Goal: Task Accomplishment & Management: Complete application form

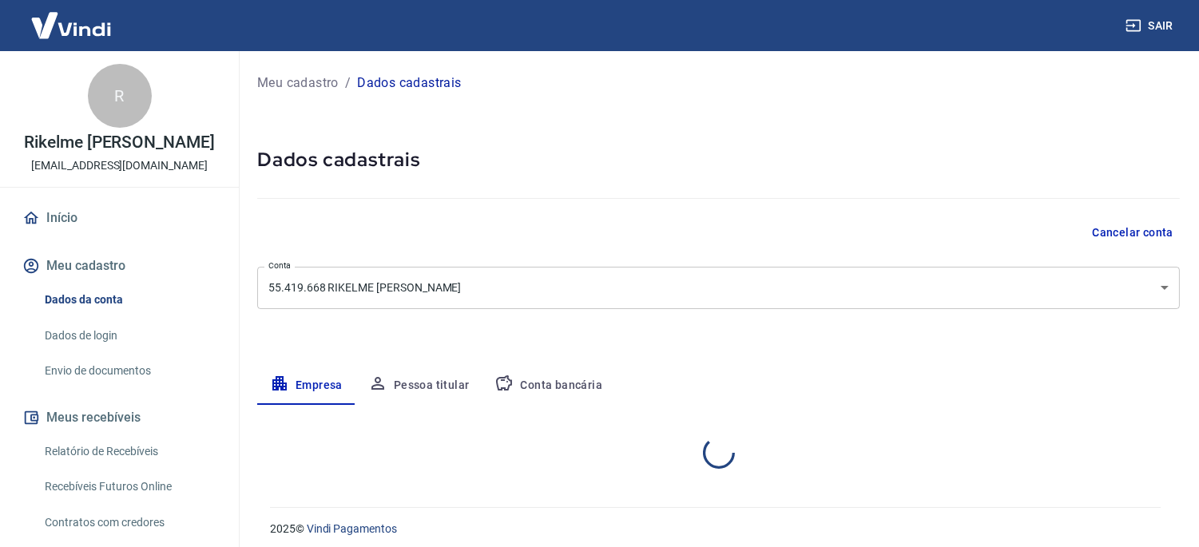
select select "MG"
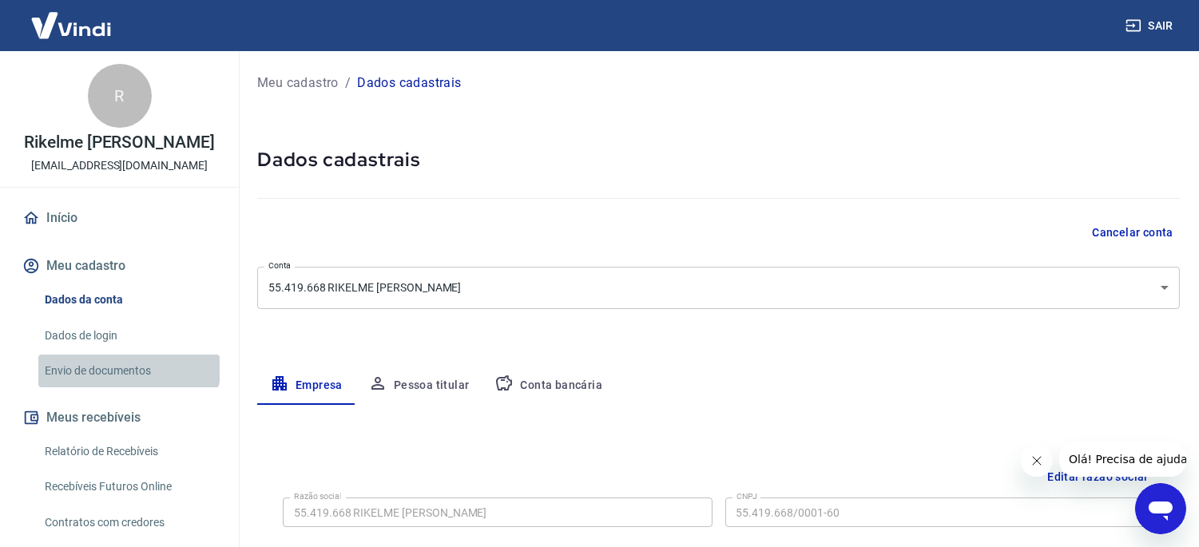
click at [128, 364] on link "Envio de documentos" at bounding box center [128, 371] width 181 height 33
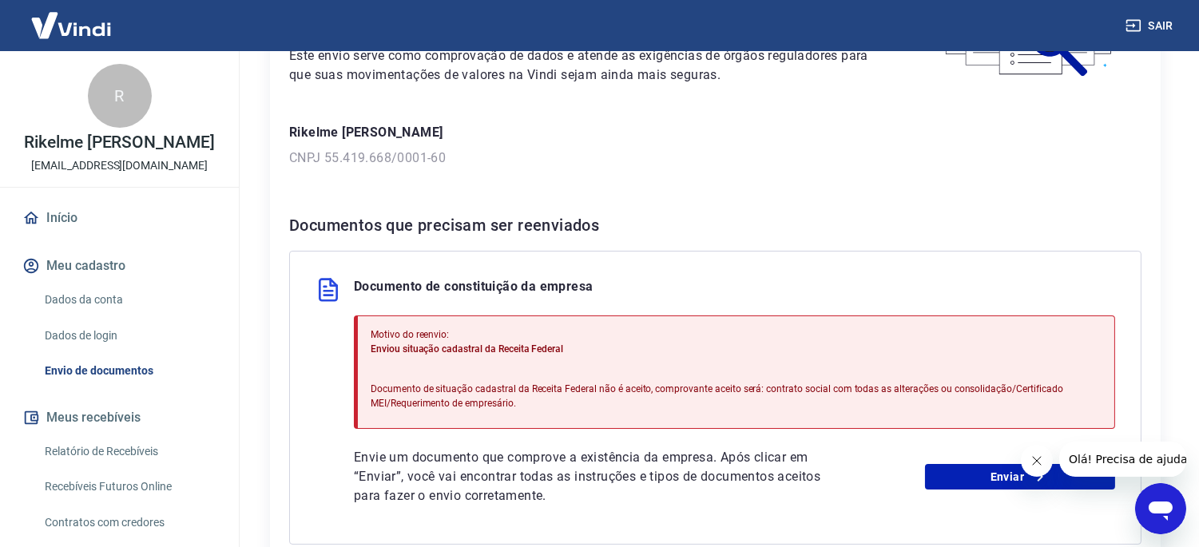
scroll to position [266, 0]
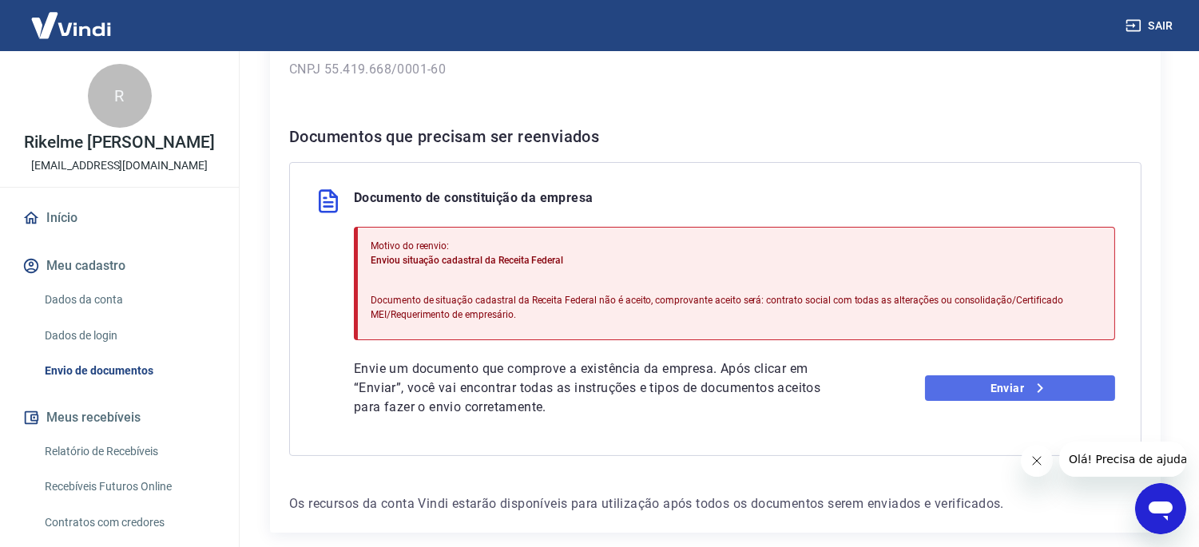
click at [1009, 384] on link "Enviar" at bounding box center [1020, 388] width 190 height 26
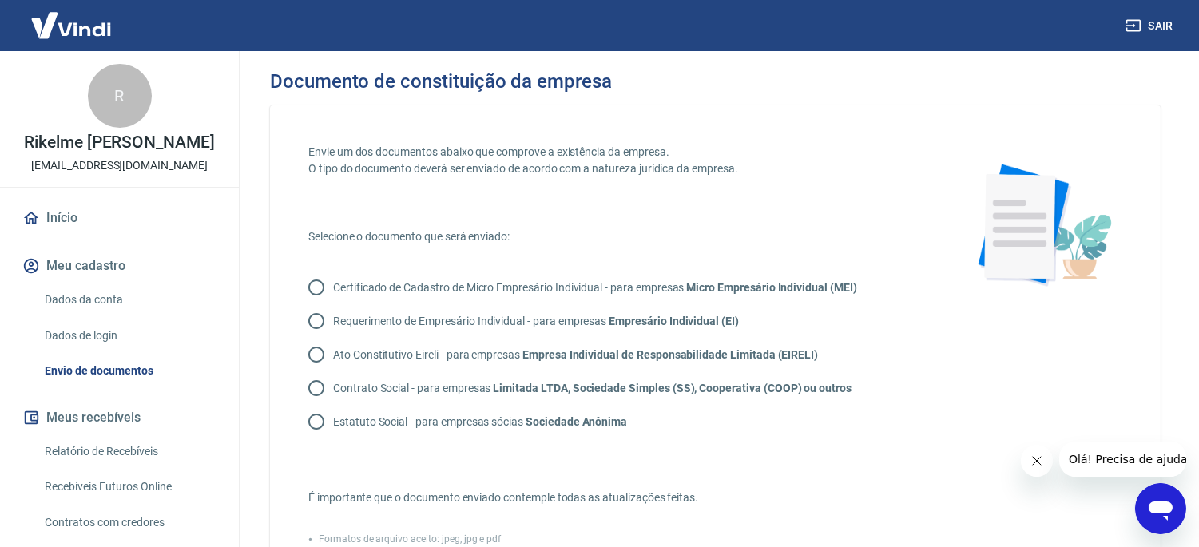
click at [327, 316] on input "Requerimento de Empresário Individual - para empresas Empresário Individual (EI)" at bounding box center [317, 321] width 34 height 34
radio input "true"
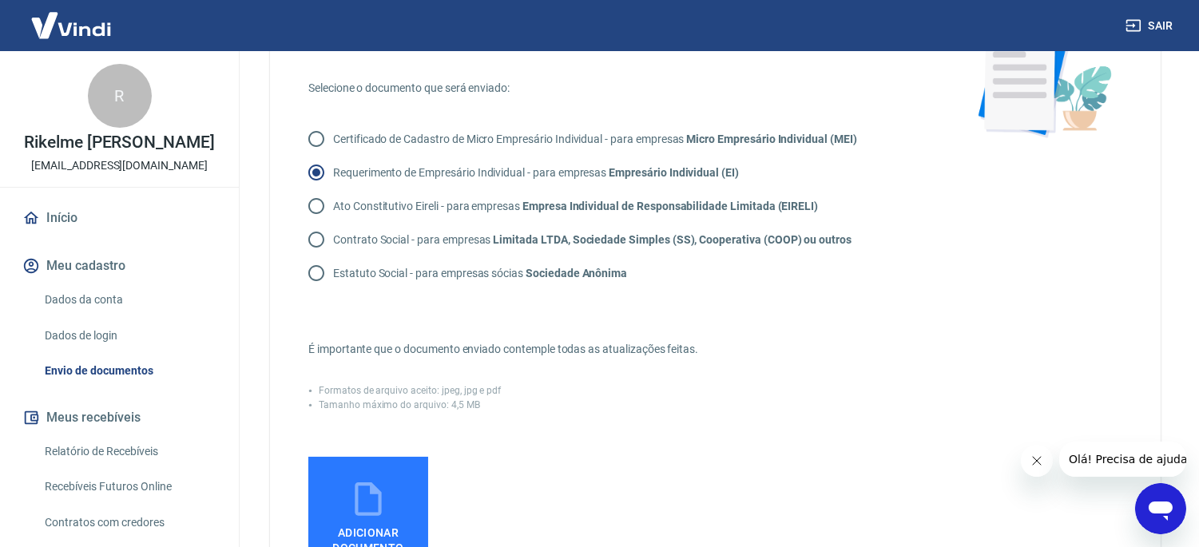
scroll to position [177, 0]
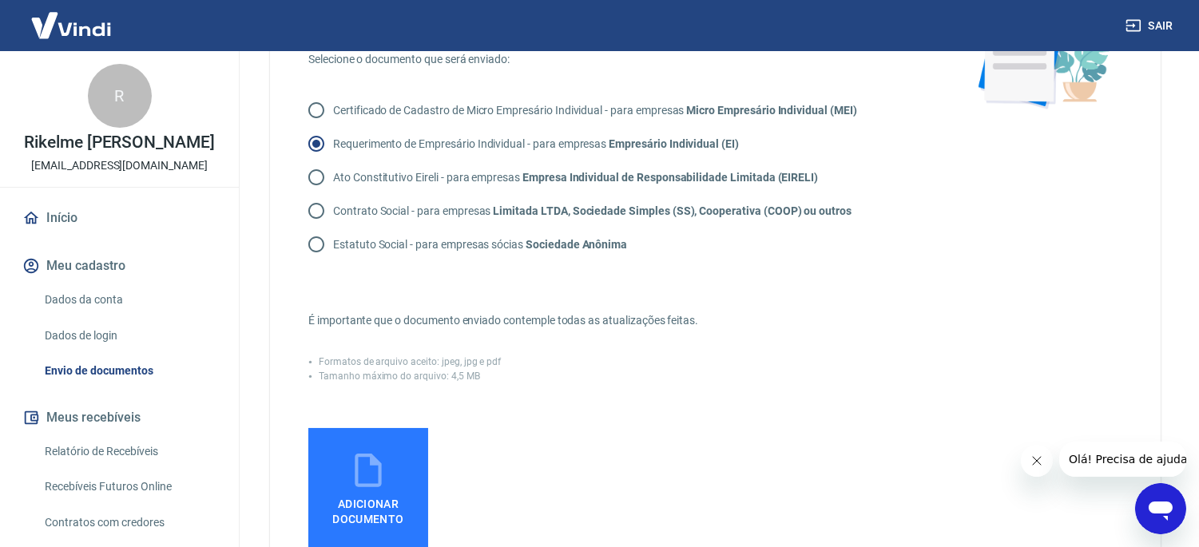
click at [365, 470] on icon at bounding box center [368, 470] width 40 height 40
click at [0, 0] on input "Adicionar documento" at bounding box center [0, 0] width 0 height 0
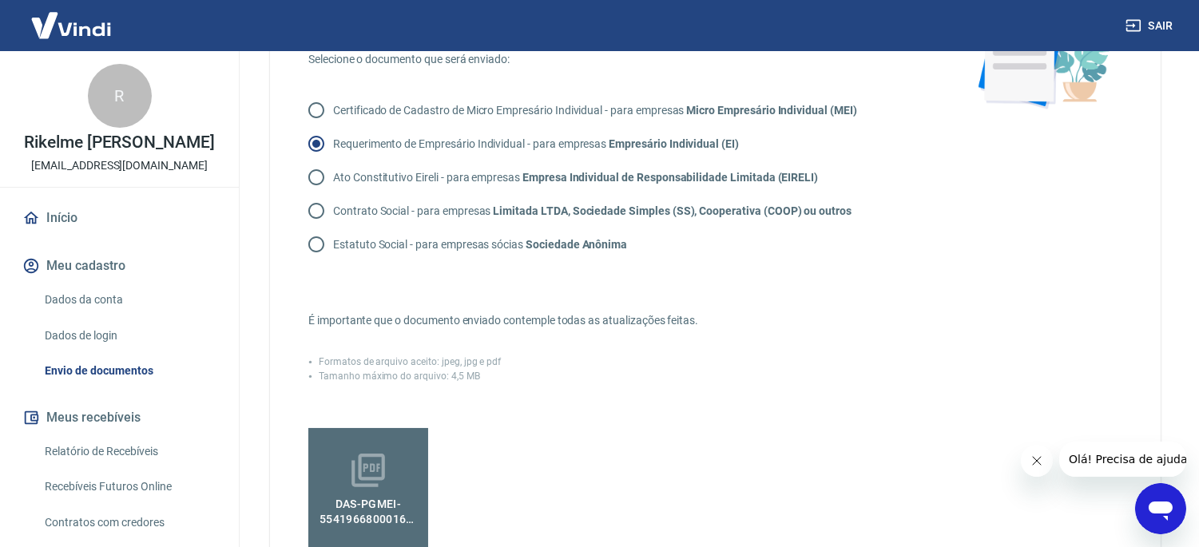
click at [1157, 491] on div "Abrir janela de mensagens" at bounding box center [1160, 508] width 48 height 48
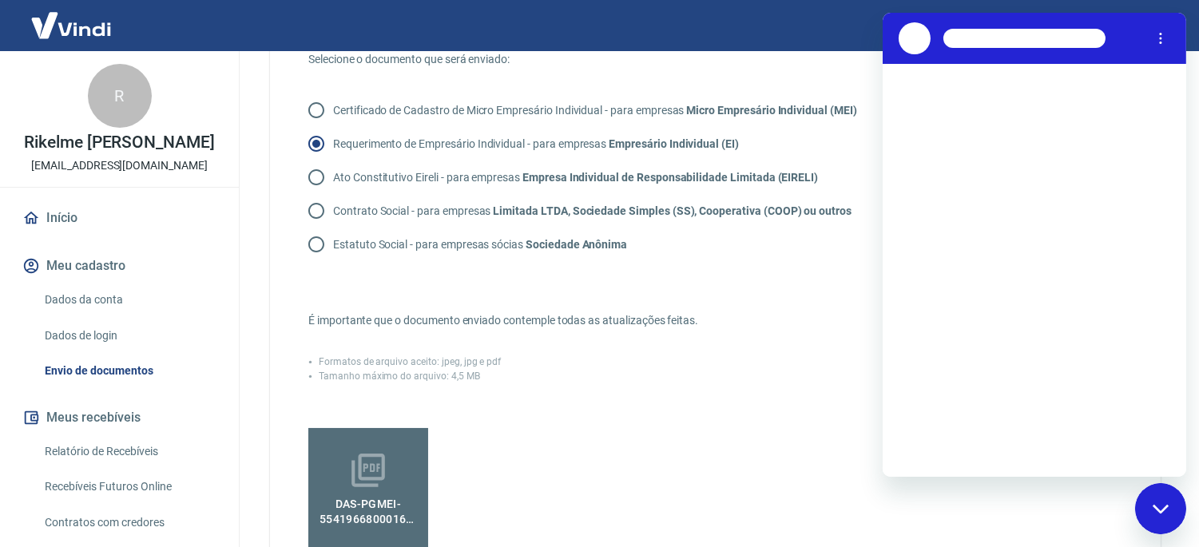
scroll to position [0, 0]
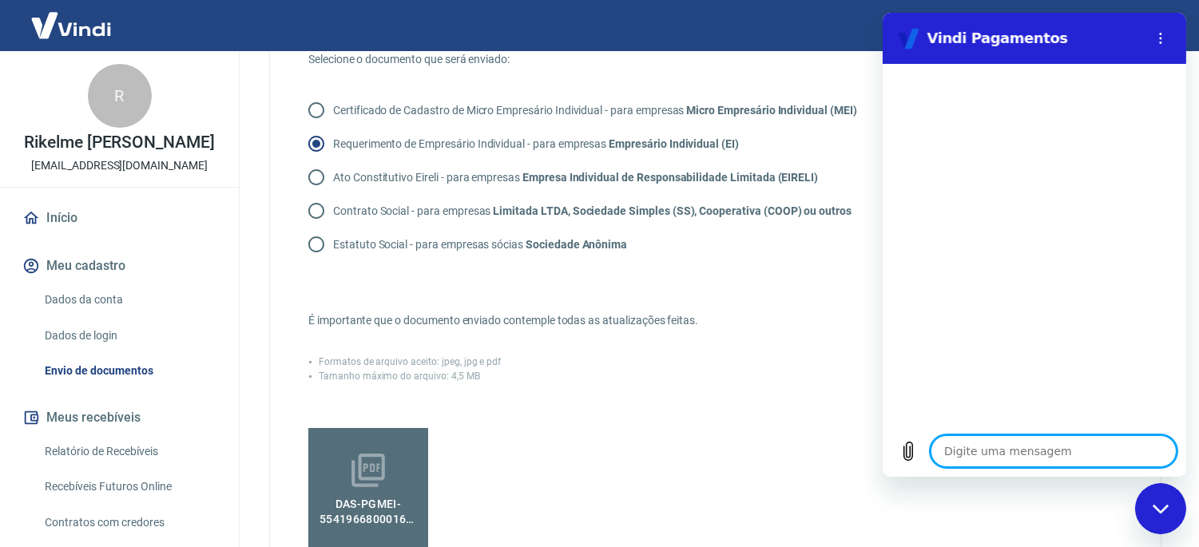
click at [756, 282] on div "Envie um dos documentos abaixo que comprove a existência da empresa. O tipo do …" at bounding box center [616, 293] width 616 height 654
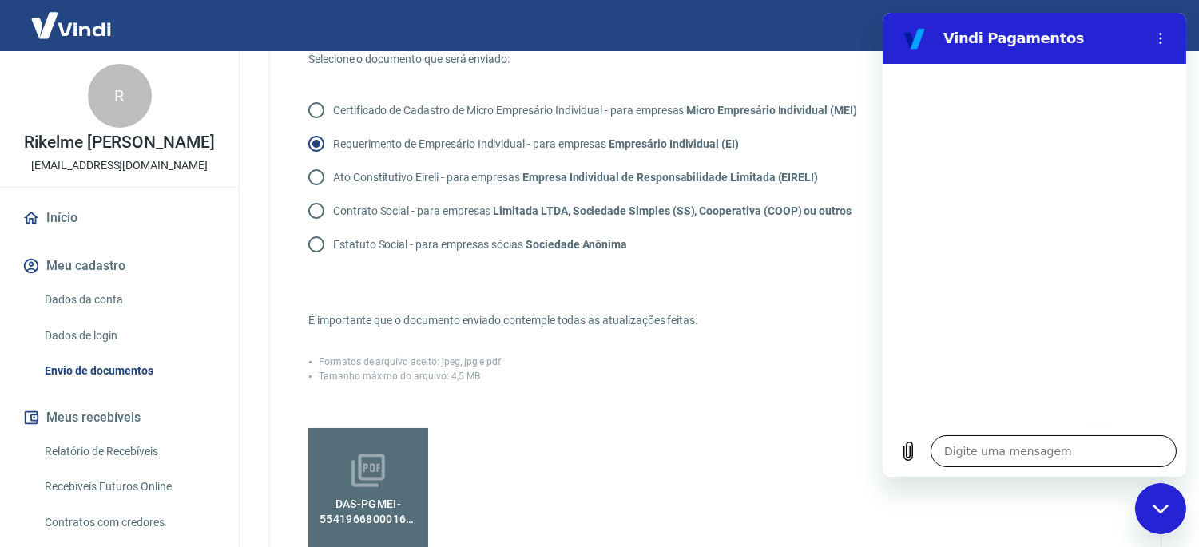
click at [1000, 442] on textarea at bounding box center [1053, 451] width 246 height 32
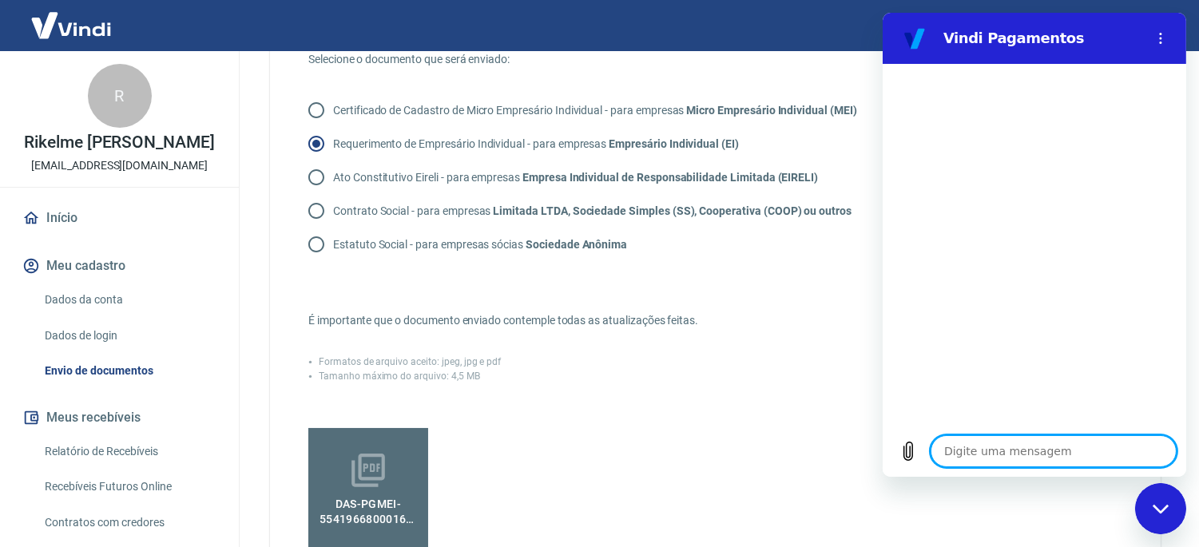
type textarea "B"
type textarea "x"
type textarea "."
type textarea "x"
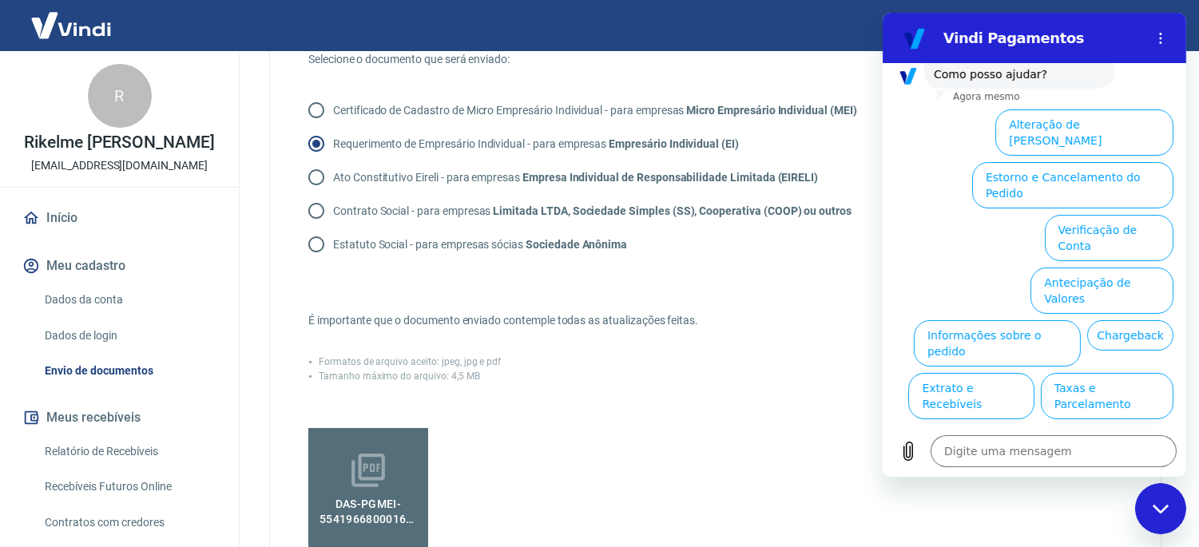
scroll to position [133, 0]
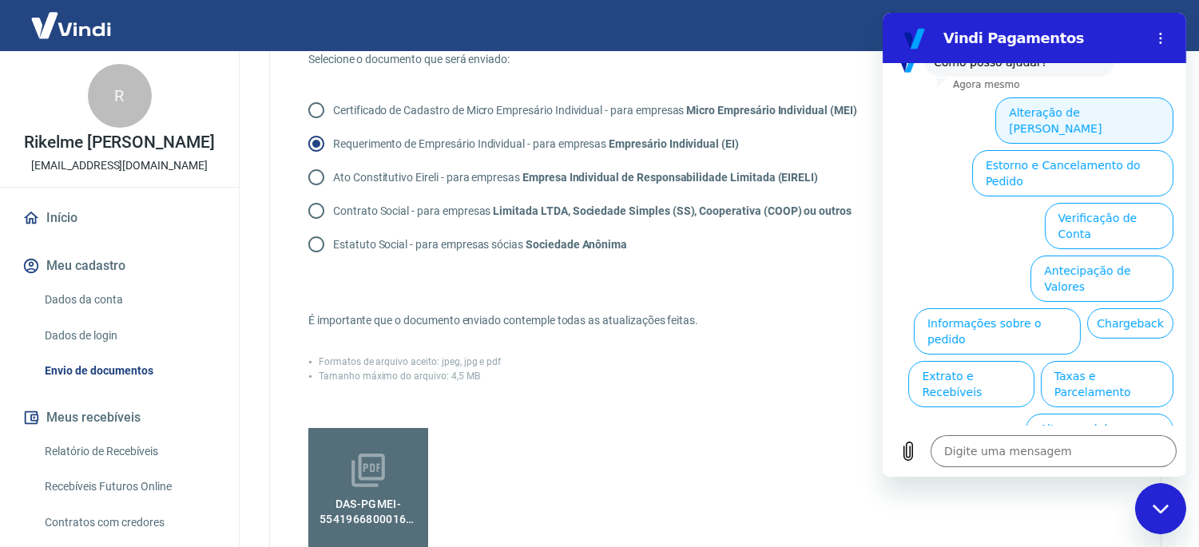
click at [1065, 113] on button "Alteração de Dados Cadastrais" at bounding box center [1083, 120] width 178 height 46
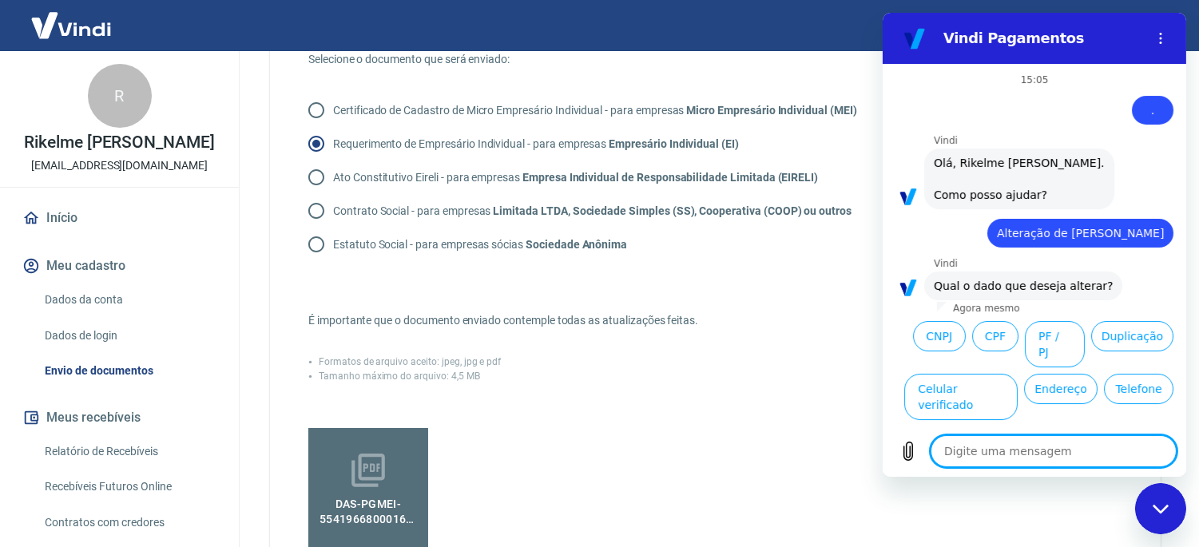
scroll to position [77, 0]
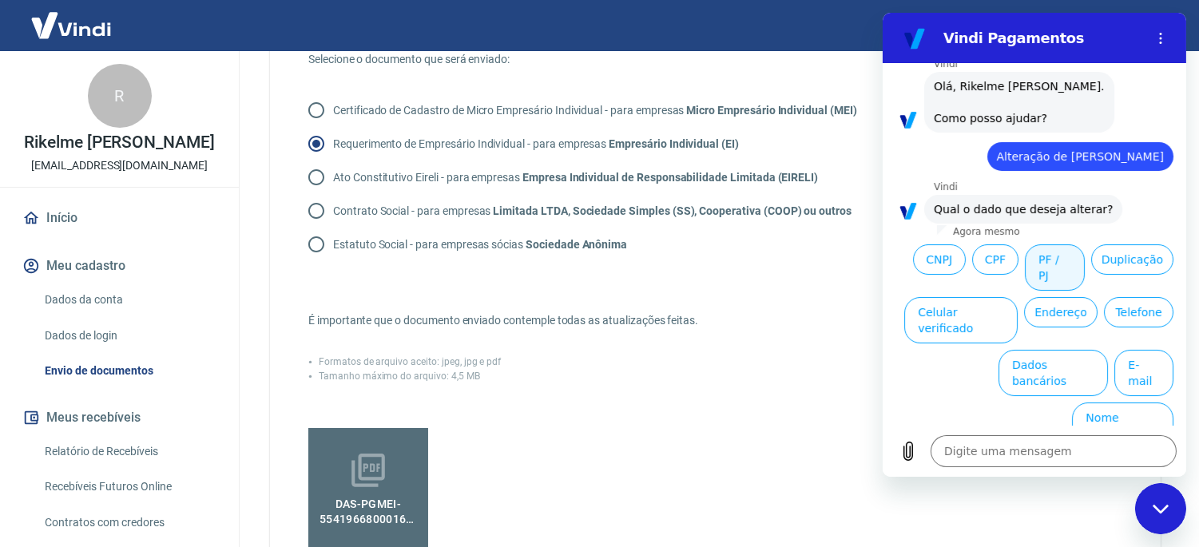
click at [1084, 254] on button "PF / PJ" at bounding box center [1054, 267] width 60 height 46
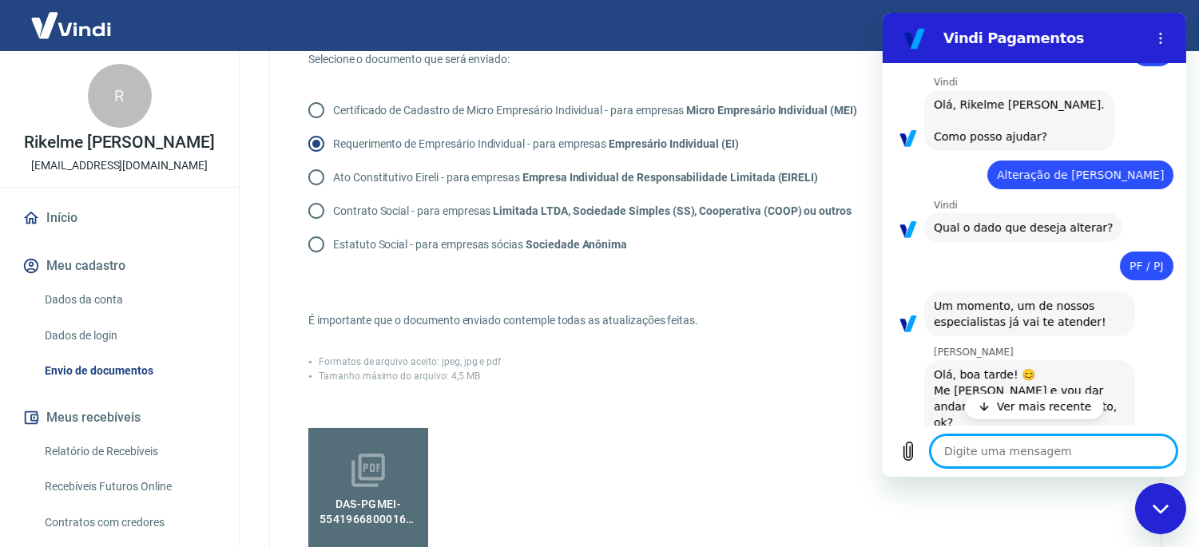
scroll to position [102, 0]
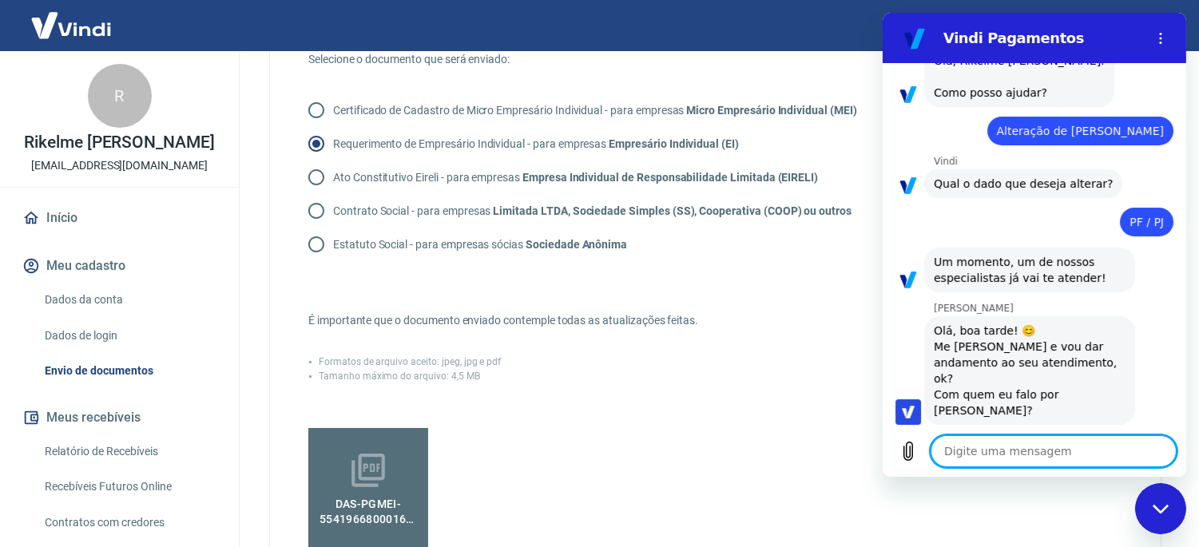
type textarea "x"
click at [1028, 440] on textarea at bounding box center [1053, 451] width 246 height 32
type textarea "O"
type textarea "x"
type textarea "Ol"
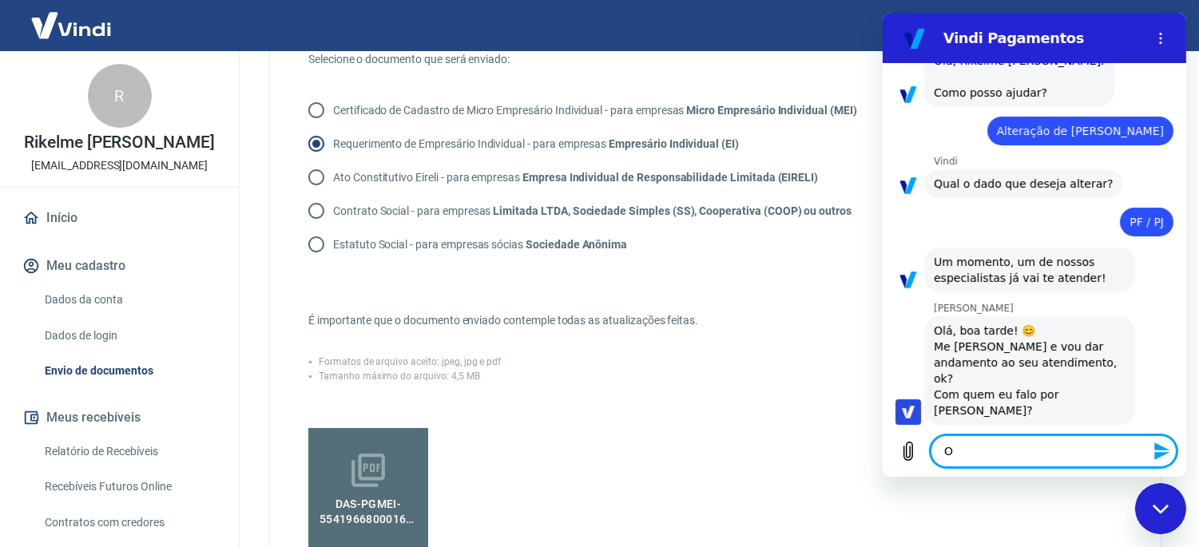
type textarea "x"
type textarea "Olá"
type textarea "x"
type textarea "Olá."
type textarea "x"
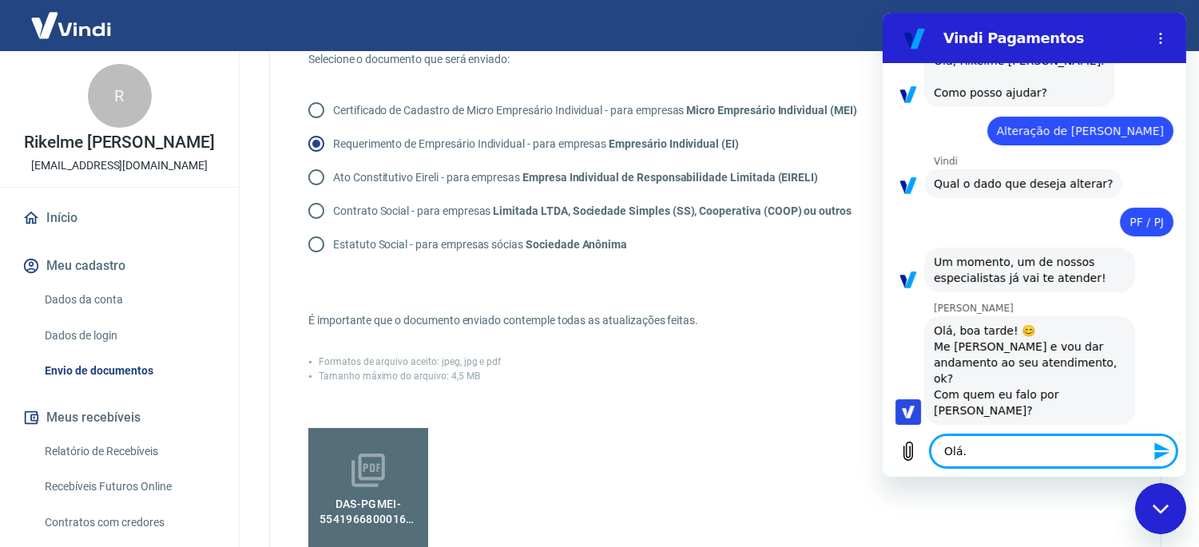
type textarea "Olá"
type textarea "x"
type textarea "Olá,"
type textarea "x"
type textarea "Olá,"
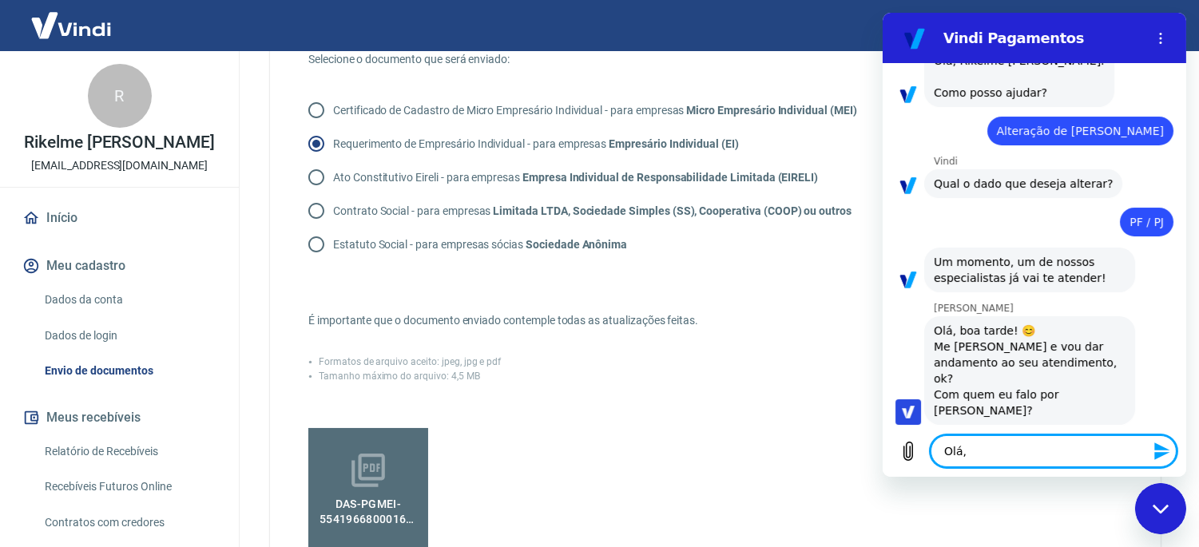
type textarea "x"
type textarea "Olá, b"
type textarea "x"
type textarea "Olá, bo"
type textarea "x"
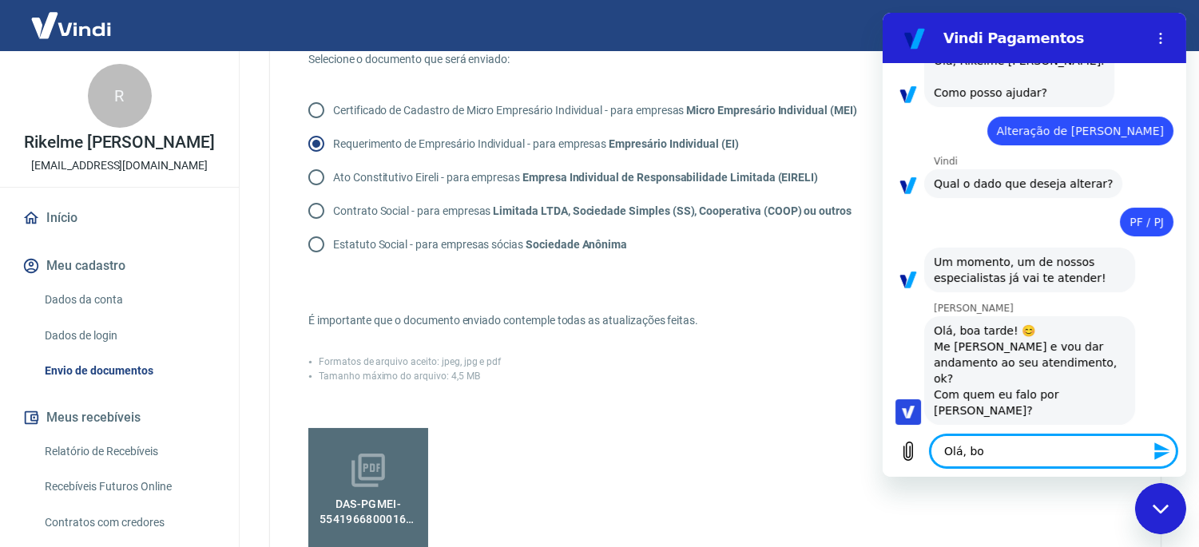
type textarea "Olá, boa"
type textarea "x"
type textarea "Olá, boa"
type textarea "x"
type textarea "Olá, boa t"
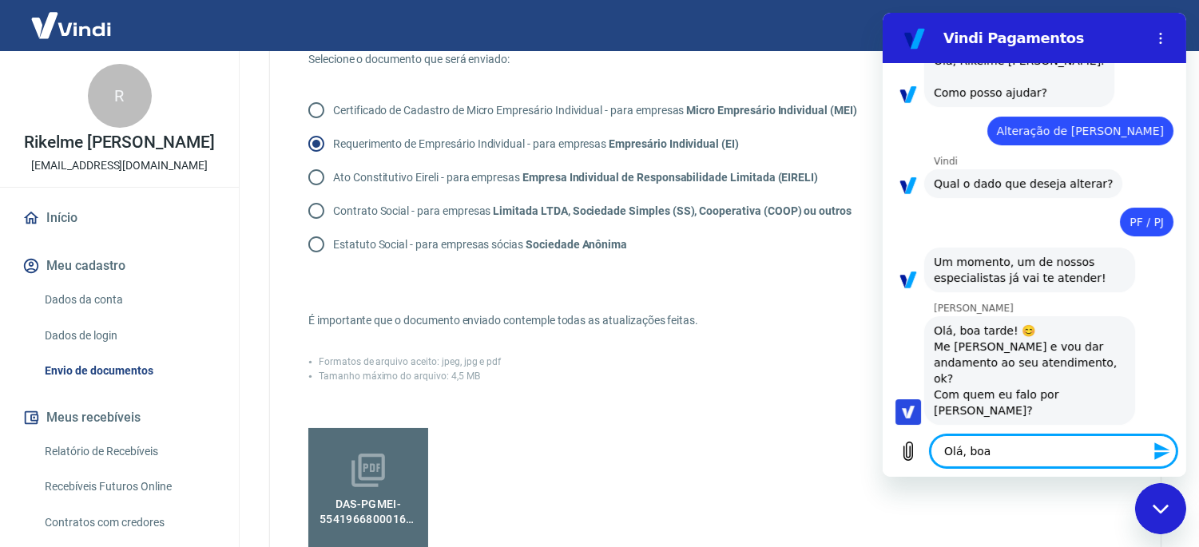
type textarea "x"
type textarea "Olá, boa ta"
type textarea "x"
type textarea "Olá, boa tar"
type textarea "x"
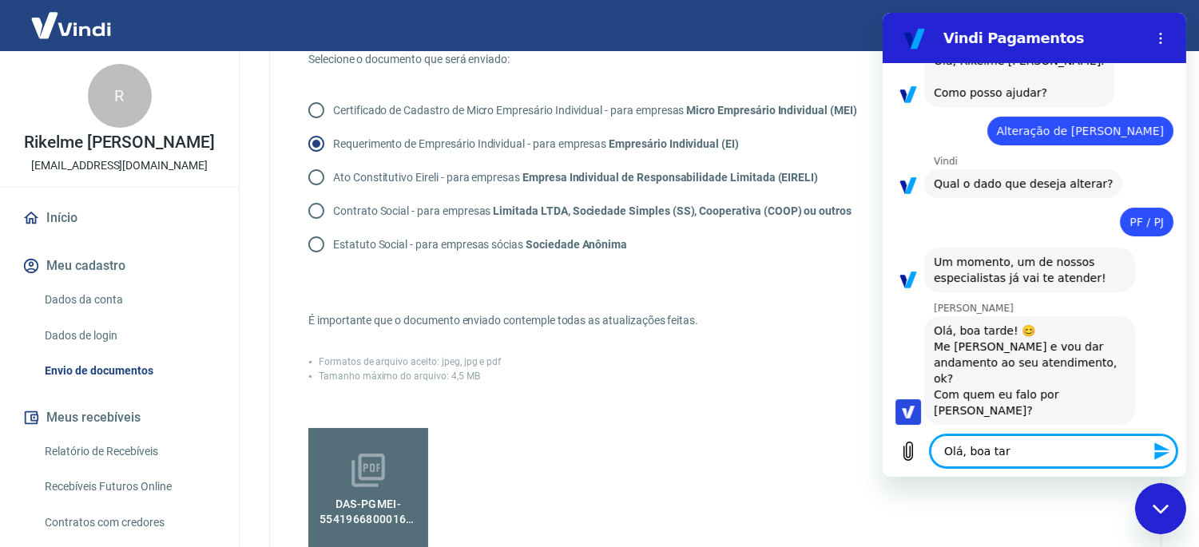
type textarea "Olá, boa tard"
type textarea "x"
type textarea "Olá, boa tarde"
type textarea "x"
type textarea "Olá, boa tarde"
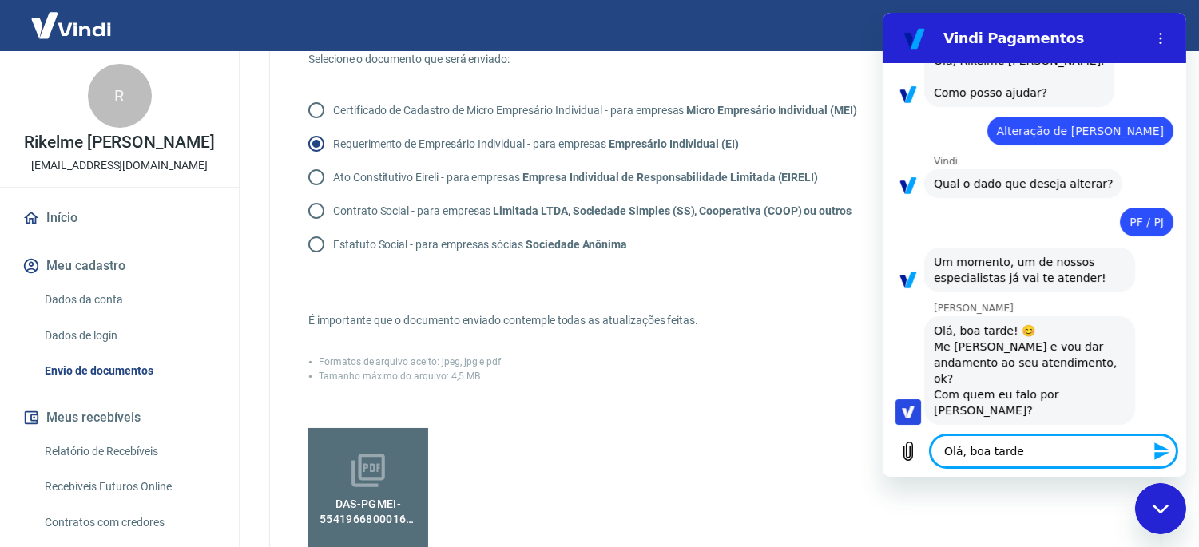
type textarea "x"
type textarea "Olá, boa tarde"
type textarea "x"
type textarea "Olá, boa tarde."
type textarea "x"
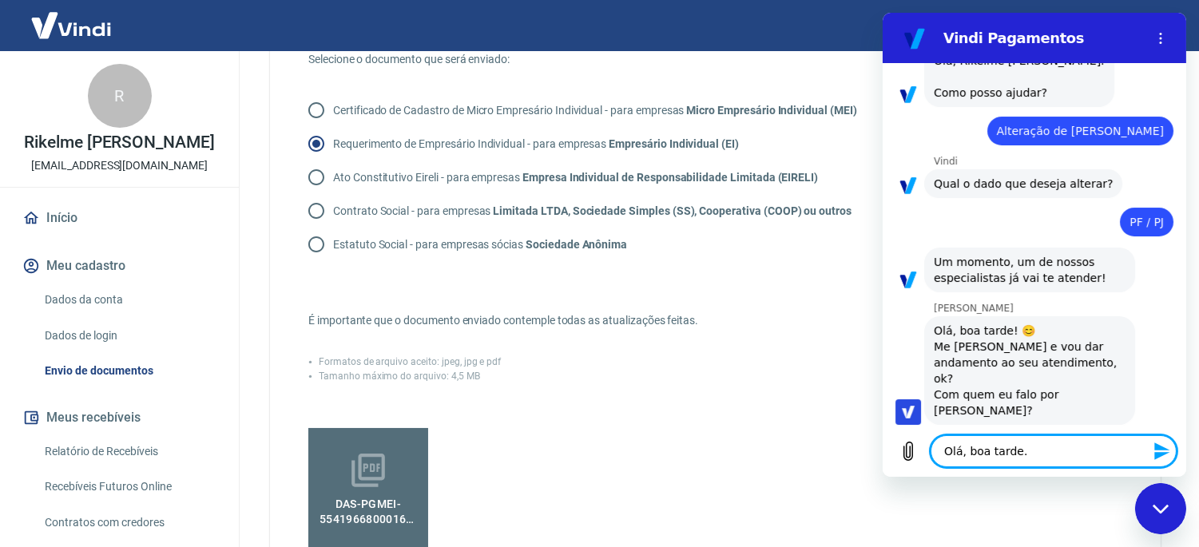
type textarea "Olá, boa tarde."
type textarea "x"
type textarea "Olá, boa tarde. T"
type textarea "x"
type textarea "Olá, boa tarde. Tu"
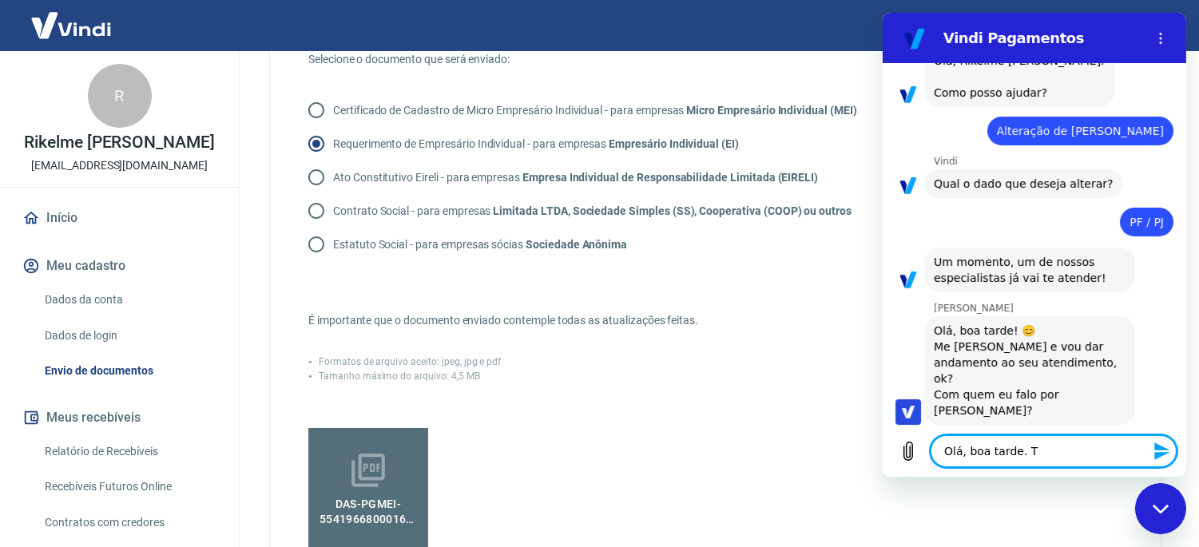
type textarea "x"
type textarea "Olá, boa tarde. Tud"
type textarea "x"
type textarea "Olá, boa tarde. Tudo"
type textarea "x"
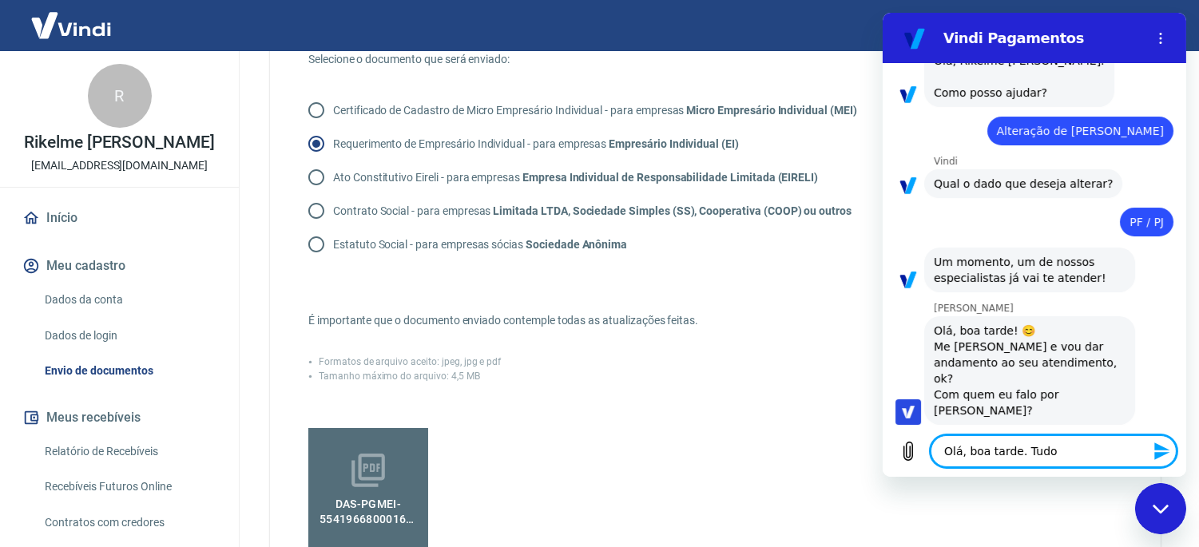
type textarea "Olá, boa tarde. Tudo"
type textarea "x"
type textarea "Olá, boa tarde. Tudo b"
type textarea "x"
type textarea "Olá, boa tarde. Tudo be"
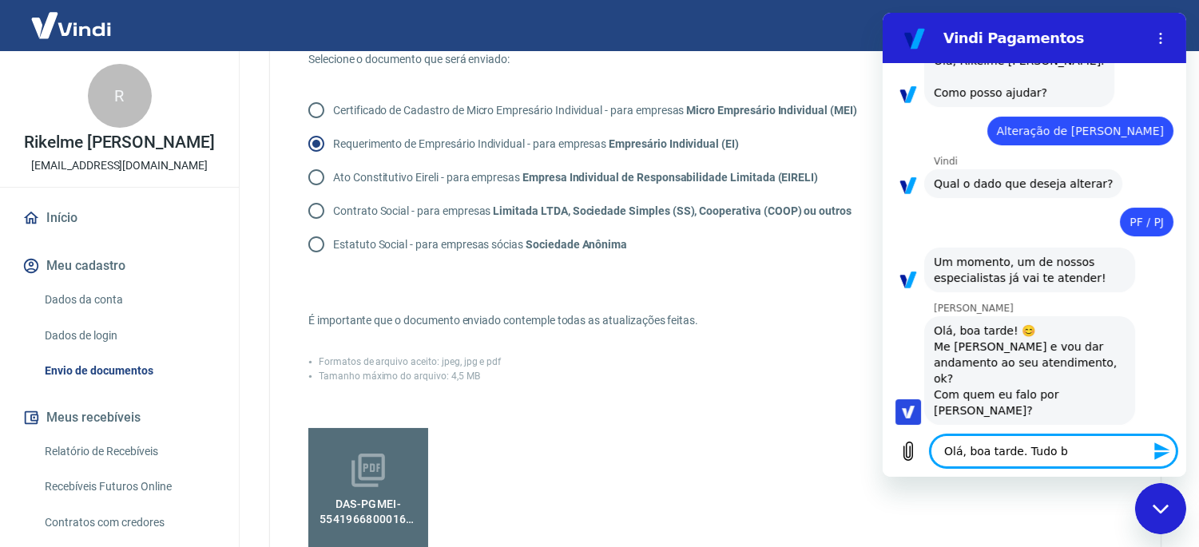
type textarea "x"
type textarea "Olá, boa tarde. Tudo bem"
type textarea "x"
type textarea "Olá, boa tarde. Tudo bem?"
type textarea "x"
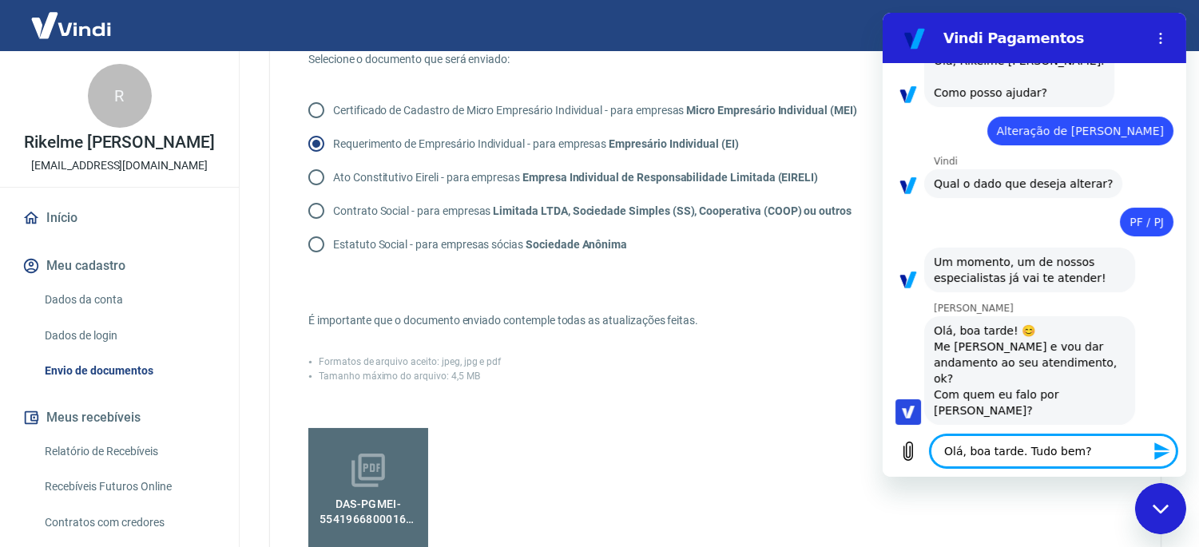
type textarea "Olá, boa tarde. Tudo bem?"
type textarea "x"
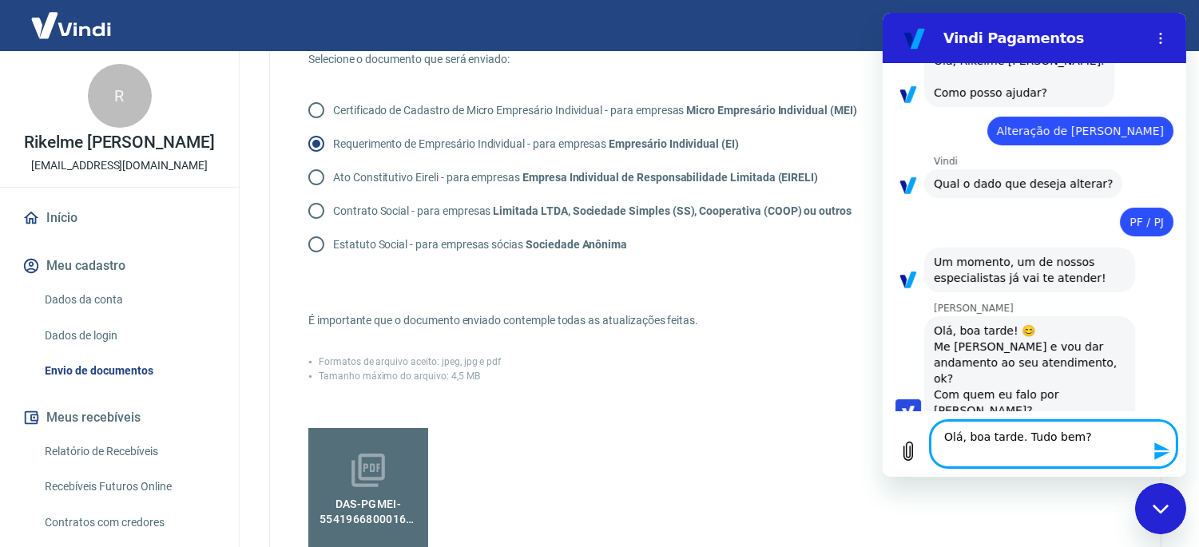
type textarea "Olá, boa tarde. Tudo bem?"
type textarea "x"
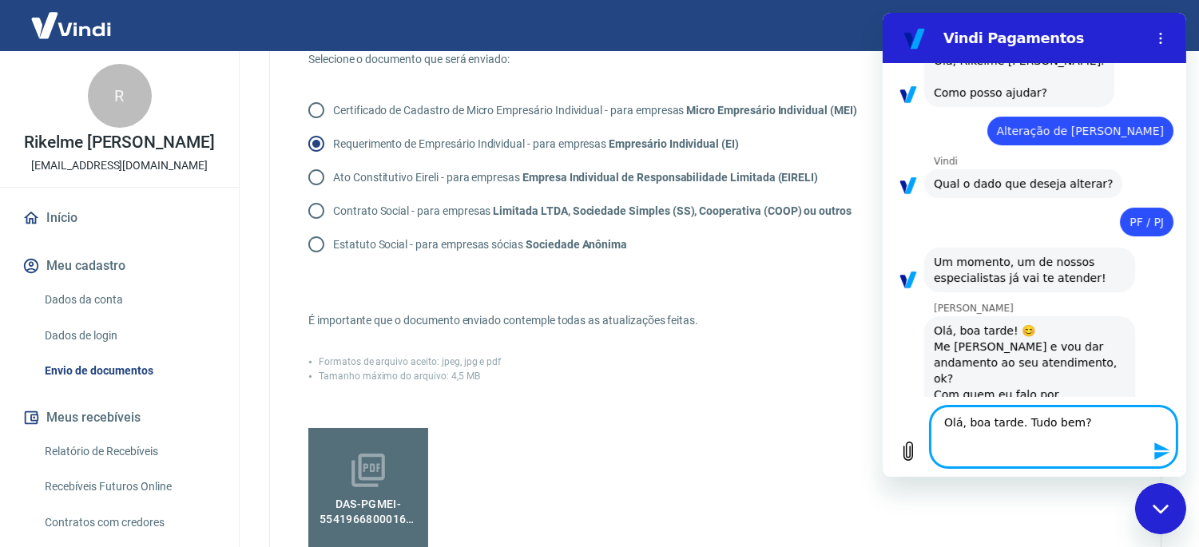
type textarea "Olá, boa tarde. Tudo bem? V"
type textarea "x"
type textarea "Olá, boa tarde. Tudo bem? Ve"
type textarea "x"
type textarea "Olá, boa tarde. Tudo bem? Ven"
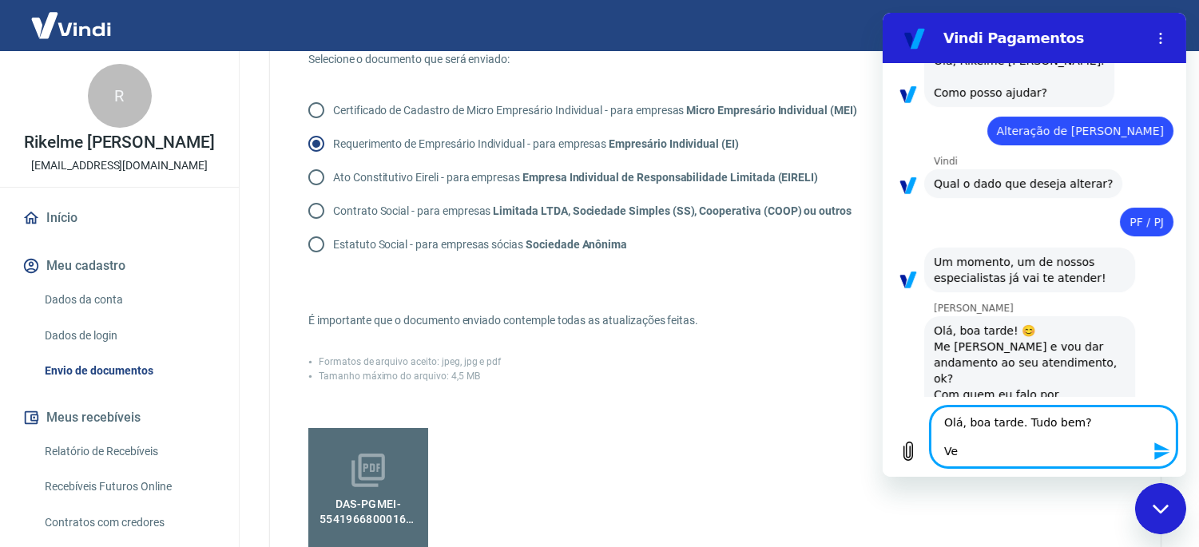
type textarea "x"
type textarea "Olá, boa tarde. Tudo bem? Venh"
type textarea "x"
type textarea "Olá, boa tarde. Tudo bem? Venho"
type textarea "x"
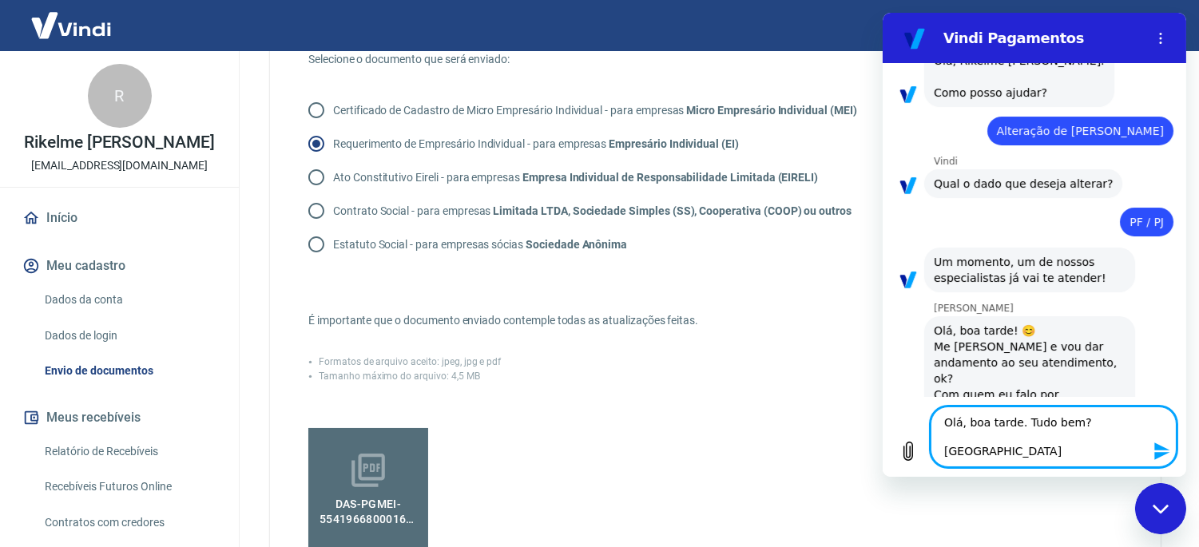
type textarea "Olá, boa tarde. Tudo bem? Venho"
type textarea "x"
type textarea "Olá, boa tarde. Tudo bem? Venho a"
type textarea "x"
type textarea "Olá, boa tarde. Tudo bem? Venho a"
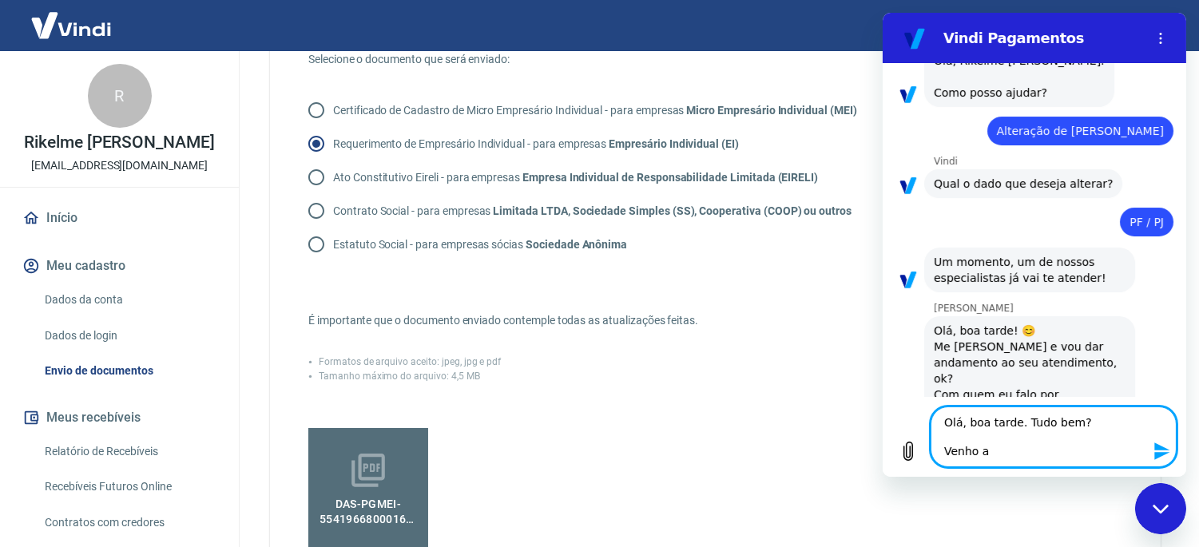
type textarea "x"
type textarea "Olá, boa tarde. Tudo bem? Venho a u"
type textarea "x"
type textarea "Olá, boa tarde. Tudo bem? Venho a un"
type textarea "x"
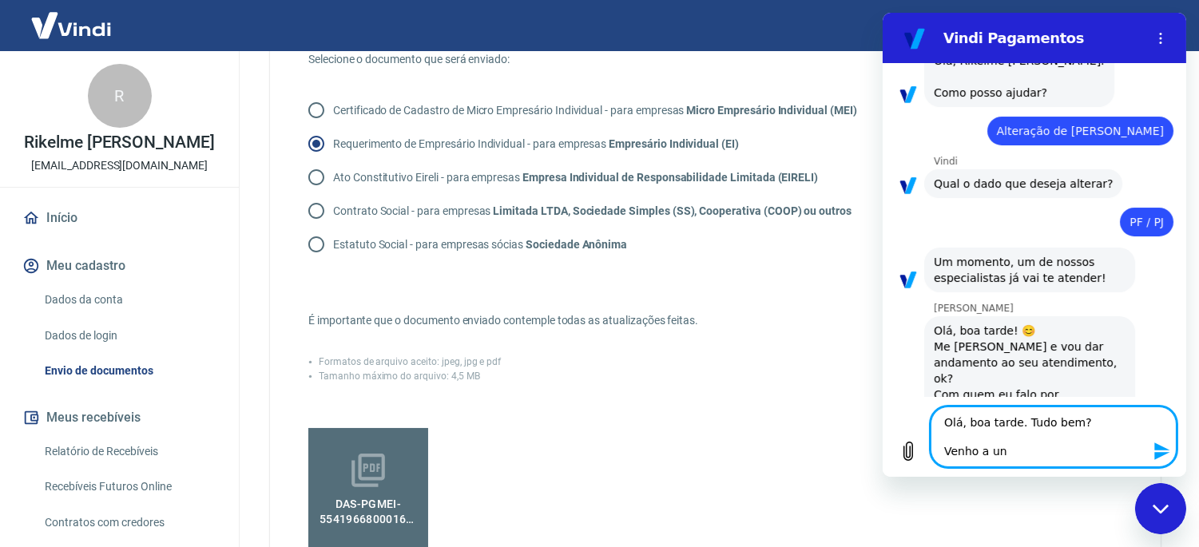
type textarea "Olá, boa tarde. Tudo bem? Venho a uns"
type textarea "x"
type textarea "Olá, boa tarde. Tudo bem? Venho a uns"
type textarea "x"
type textarea "Olá, boa tarde. Tudo bem? Venho a uns d"
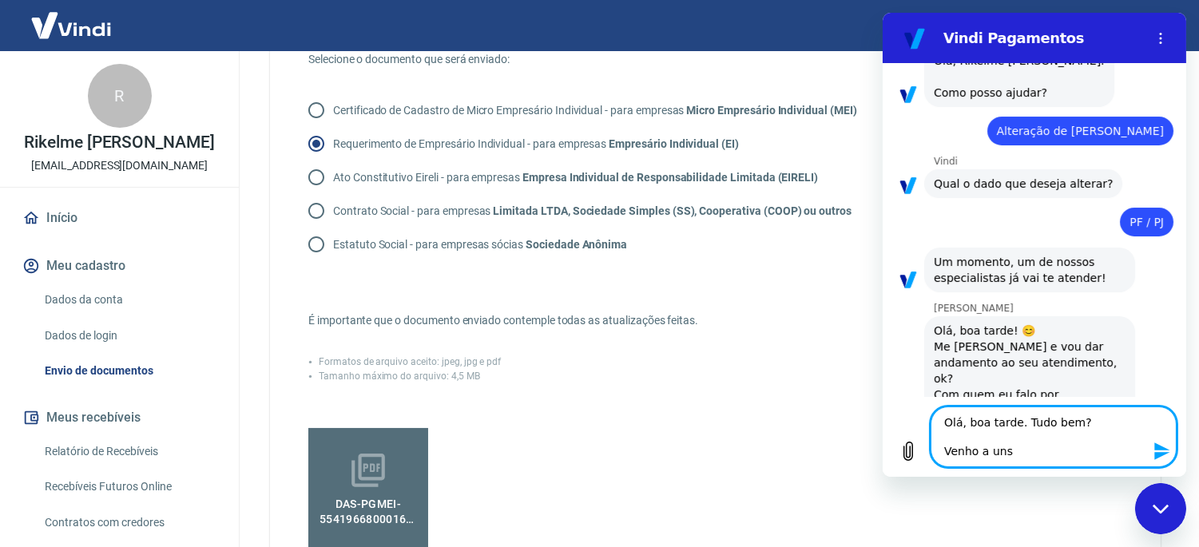
type textarea "x"
type textarea "Olá, boa tarde. Tudo bem? Venho a uns di"
type textarea "x"
type textarea "Olá, boa tarde. Tudo bem? Venho a uns dia"
type textarea "x"
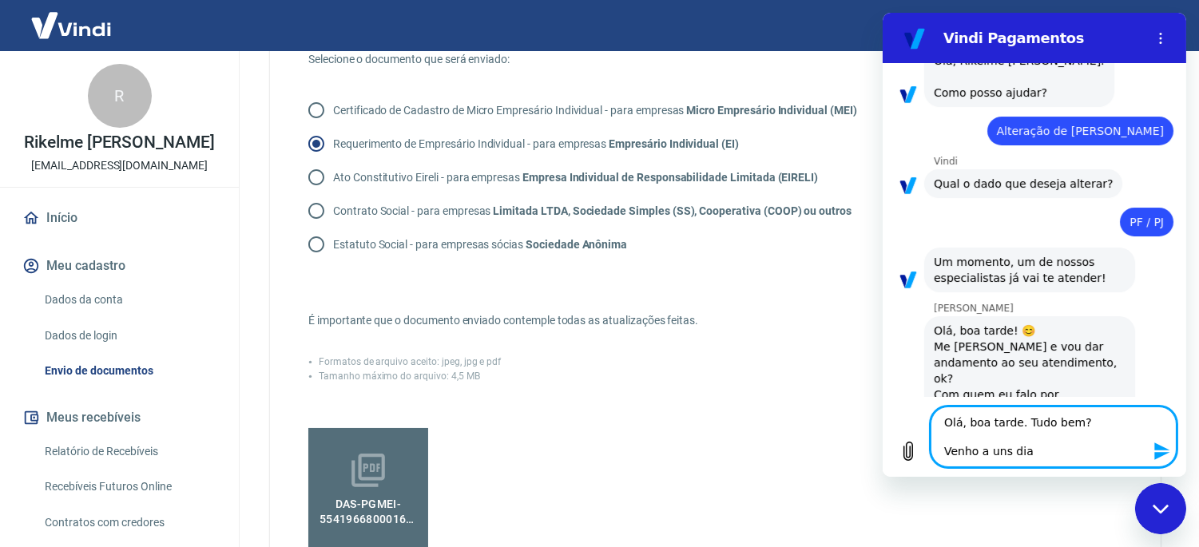
type textarea "Olá, boa tarde. Tudo bem? Venho a uns dias"
type textarea "x"
type textarea "Olá, boa tarde. Tudo bem? Venho a uns dias"
type textarea "x"
type textarea "Olá, boa tarde. Tudo bem? Venho a uns dias s"
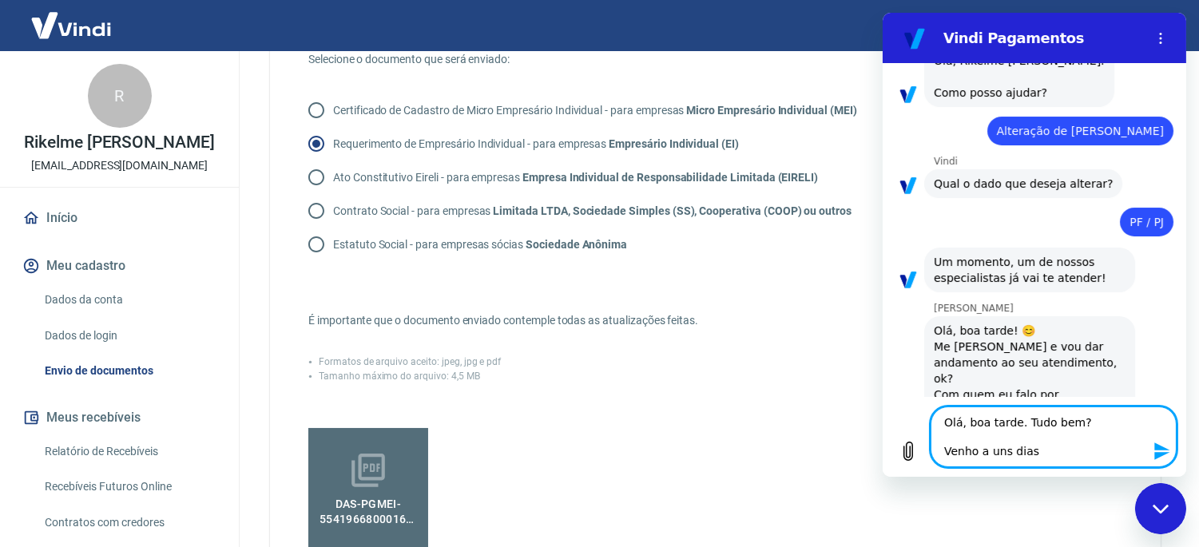
type textarea "x"
type textarea "Olá, boa tarde. Tudo bem? Venho a uns dias so"
type textarea "x"
type textarea "Olá, boa tarde. Tudo bem? Venho a uns dias sol"
type textarea "x"
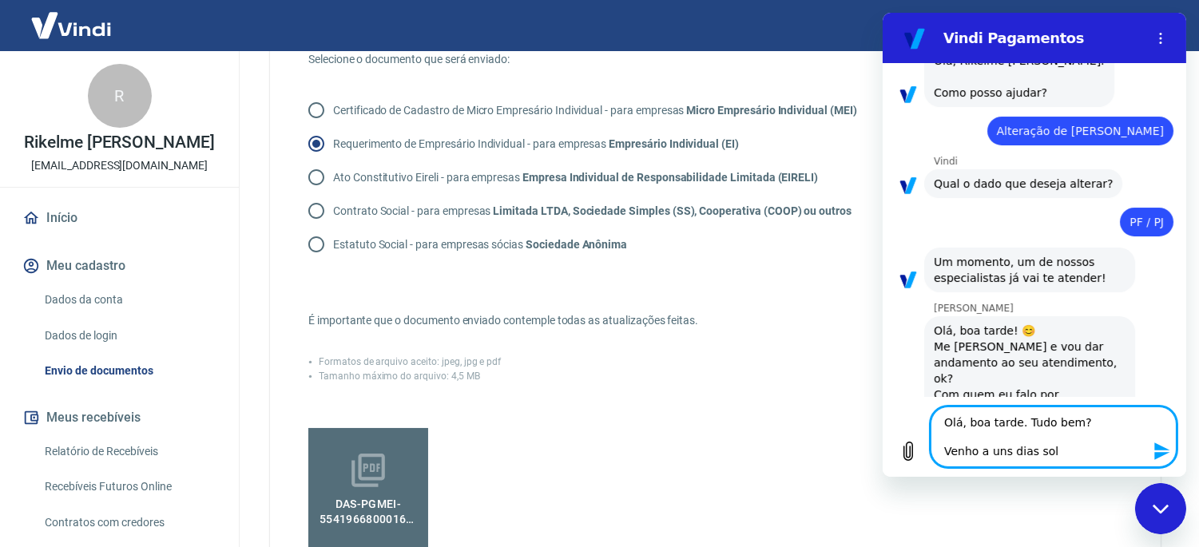
type textarea "Olá, boa tarde. Tudo bem? Venho a uns dias soli"
type textarea "x"
type textarea "Olá, boa tarde. Tudo bem? Venho a uns dias solic"
type textarea "x"
type textarea "Olá, boa tarde. Tudo bem? Venho a uns dias solici"
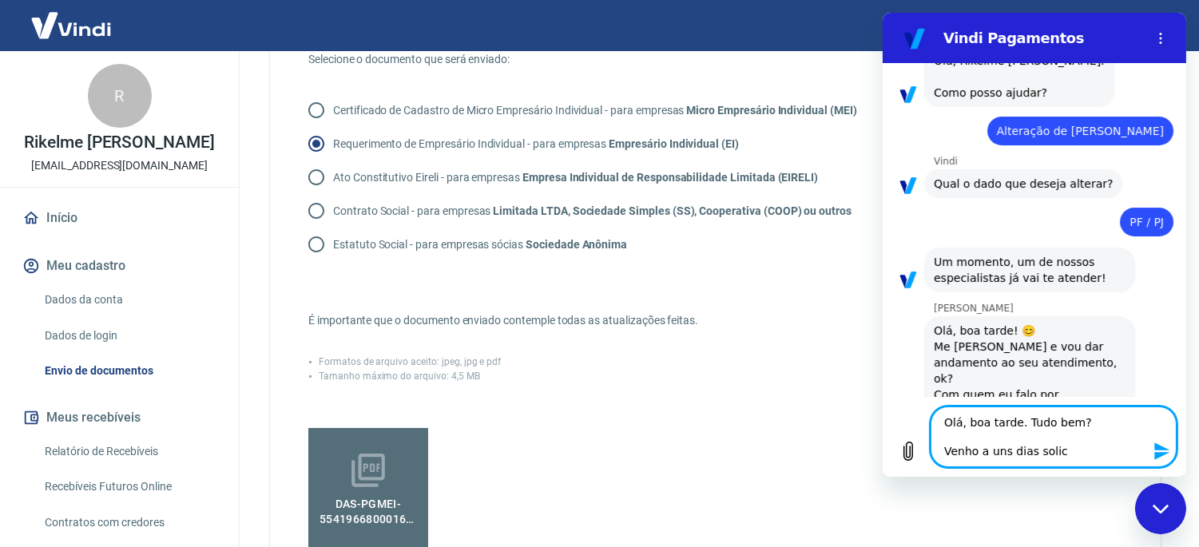
type textarea "x"
type textarea "Olá, boa tarde. Tudo bem? Venho a uns dias solicit"
type textarea "x"
type textarea "Olá, boa tarde. Tudo bem? Venho a uns dias solicita"
type textarea "x"
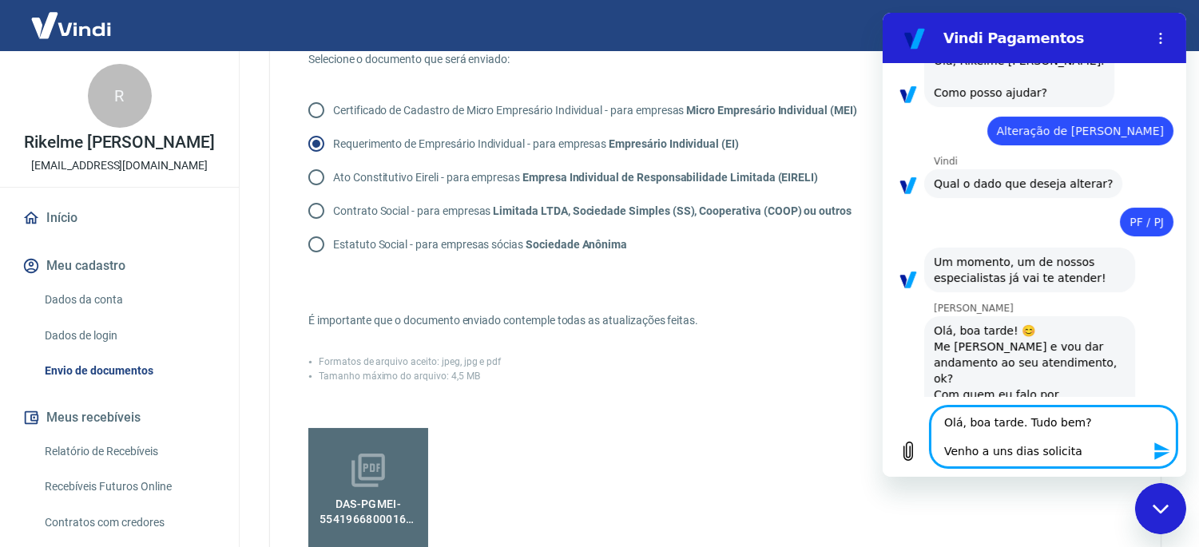
type textarea "Olá, boa tarde. Tudo bem? Venho a uns dias solicitan"
type textarea "x"
type textarea "Olá, boa tarde. Tudo bem? Venho a uns dias solicitand"
type textarea "x"
type textarea "Olá, boa tarde. Tudo bem? Venho a uns dias solicitando"
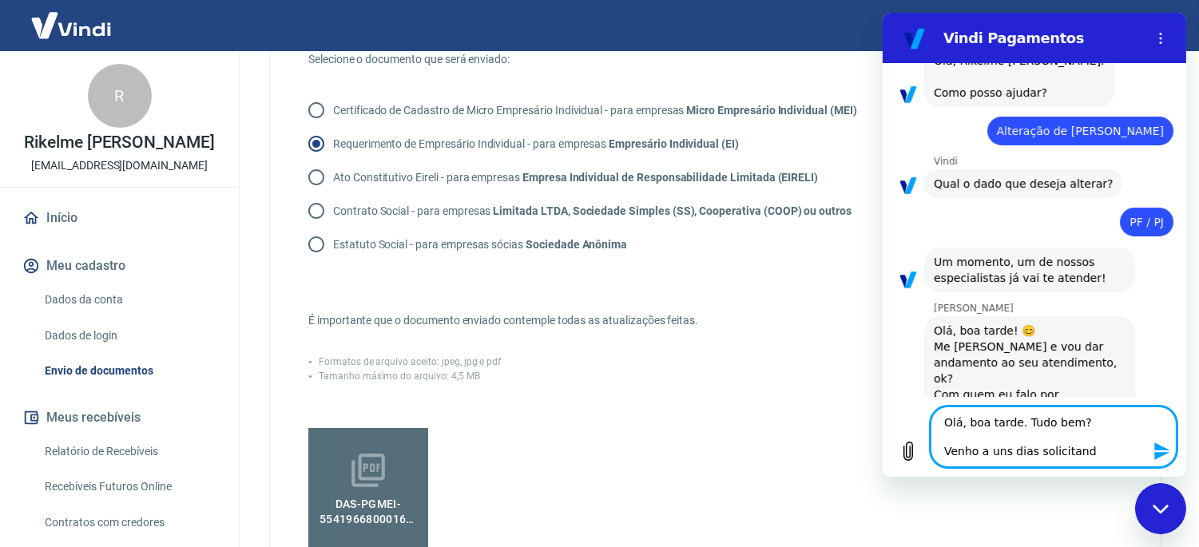
type textarea "x"
type textarea "Olá, boa tarde. Tudo bem? Venho a uns dias solicitando"
type textarea "x"
type textarea "Olá, boa tarde. Tudo bem? Venho a uns dias solicitando i"
type textarea "x"
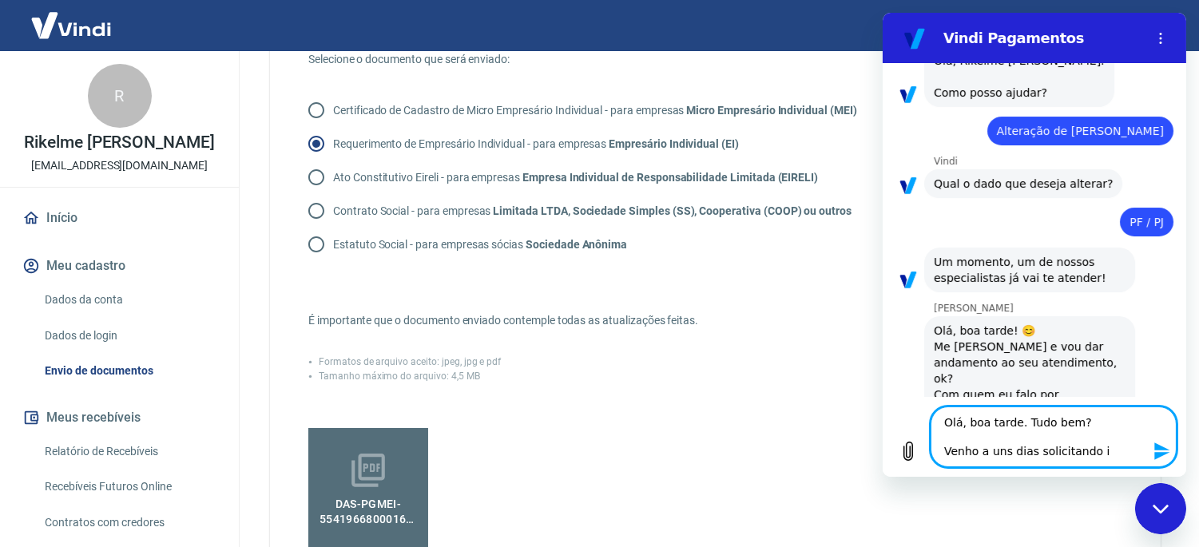
type textarea "Olá, boa tarde. Tudo bem? Venho a uns dias solicitando in"
type textarea "x"
type textarea "Olá, boa tarde. Tudo bem? Venho a uns dias solicitando inf"
type textarea "x"
type textarea "Olá, boa tarde. Tudo bem? Venho a uns dias solicitando info"
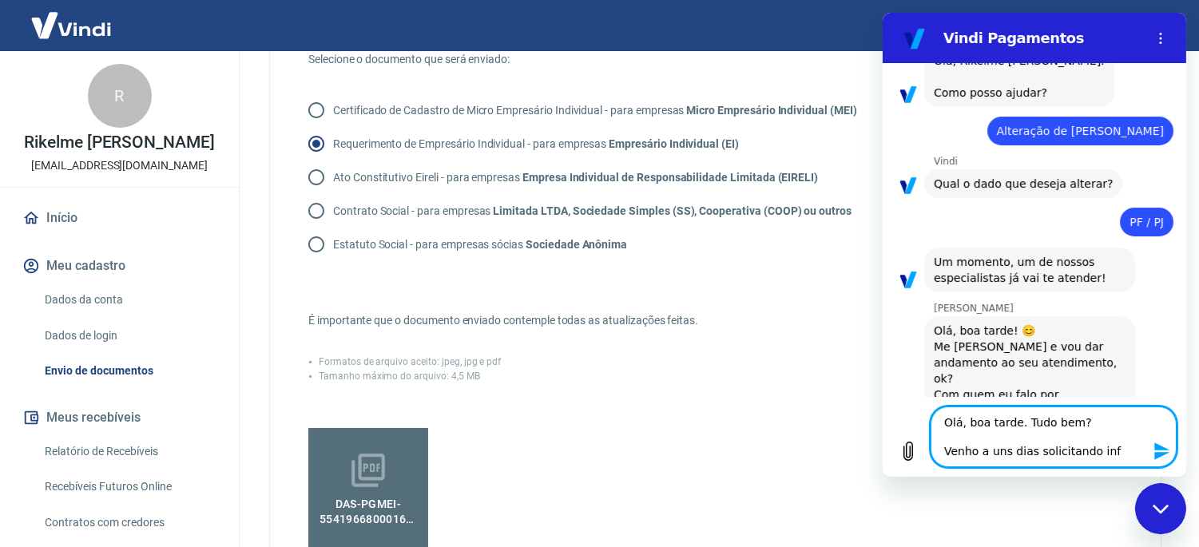
type textarea "x"
type textarea "Olá, boa tarde. Tudo bem? Venho a uns dias solicitando infor"
type textarea "x"
type textarea "Olá, boa tarde. Tudo bem? Venho a uns dias solicitando inform"
type textarea "x"
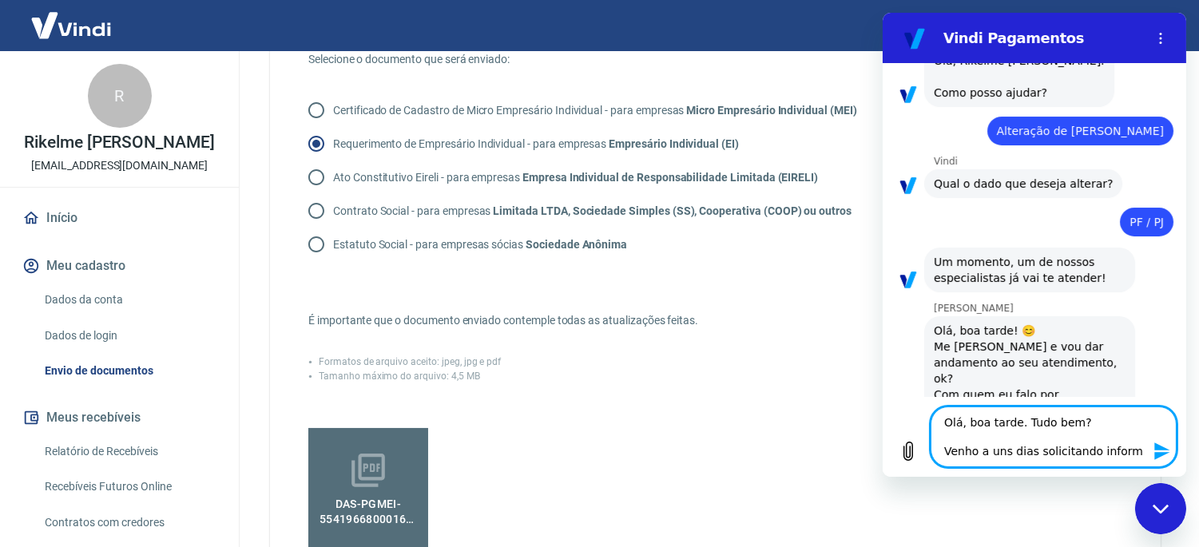
type textarea "Olá, boa tarde. Tudo bem? Venho a uns dias solicitando informa"
type textarea "x"
type textarea "Olá, boa tarde. Tudo bem? Venho a uns dias solicitando informaç"
type textarea "x"
type textarea "Olá, boa tarde. Tudo bem? Venho a uns dias solicitando informaçõ"
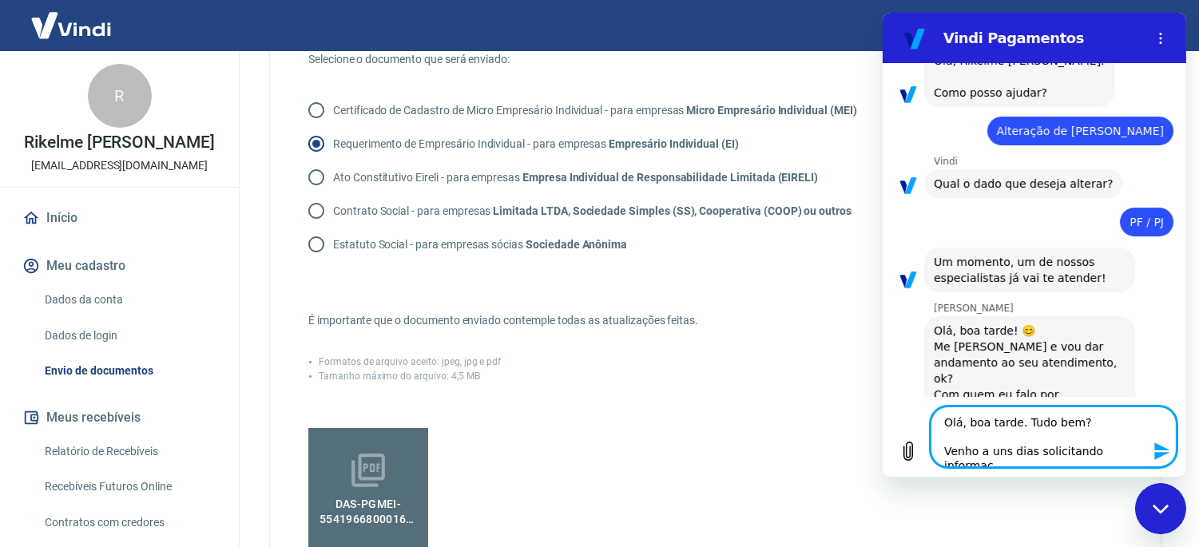
type textarea "x"
type textarea "Olá, boa tarde. Tudo bem? Venho a uns dias solicitando informaçõe"
type textarea "x"
type textarea "Olá, boa tarde. Tudo bem? Venho a uns dias solicitando informações"
type textarea "x"
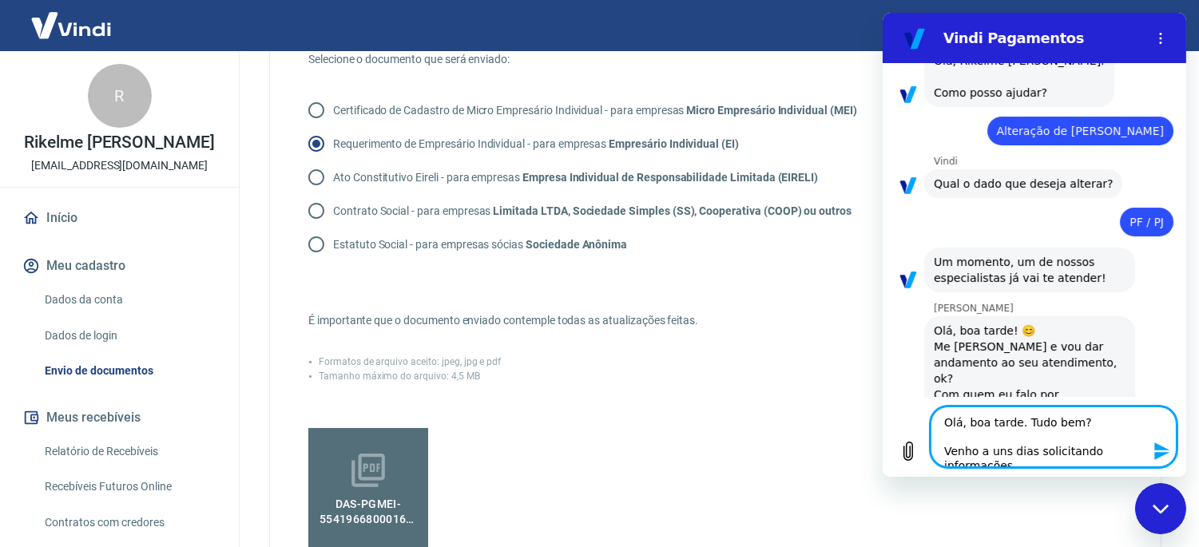
type textarea "Olá, boa tarde. Tudo bem? Venho a uns dias solicitando informações"
type textarea "x"
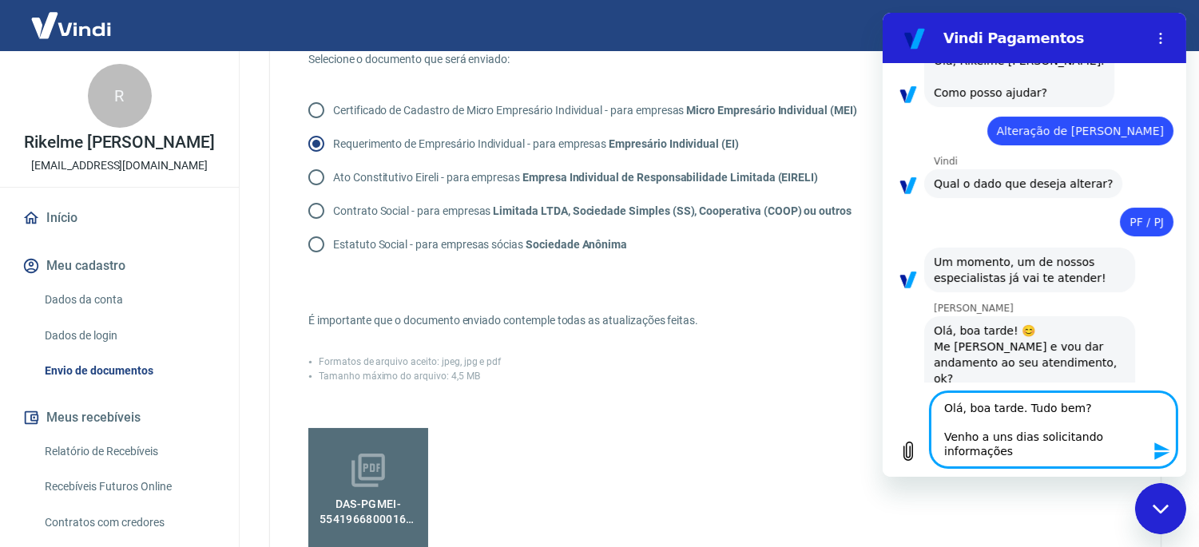
type textarea "Olá, boa tarde. Tudo bem? Venho a uns dias solicitando informações s"
type textarea "x"
type textarea "Olá, boa tarde. Tudo bem? Venho a uns dias solicitando informações so"
type textarea "x"
type textarea "Olá, boa tarde. Tudo bem? Venho a uns dias solicitando informações sob"
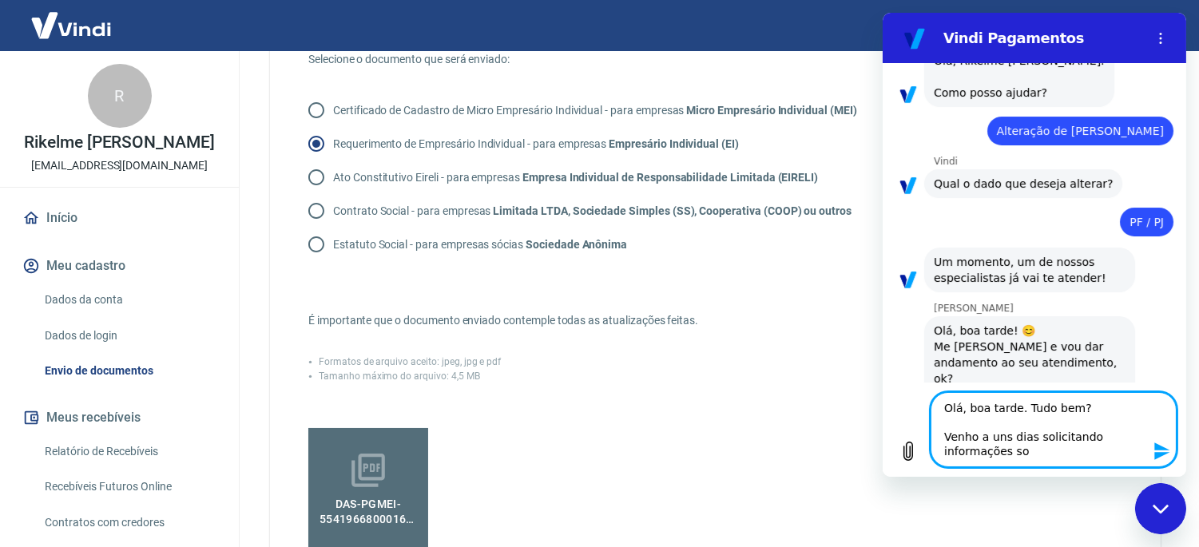
type textarea "x"
type textarea "Olá, boa tarde. Tudo bem? Venho a uns dias solicitando informações sobr"
type textarea "x"
type textarea "Olá, boa tarde. Tudo bem? Venho a uns dias solicitando informações sobre"
type textarea "x"
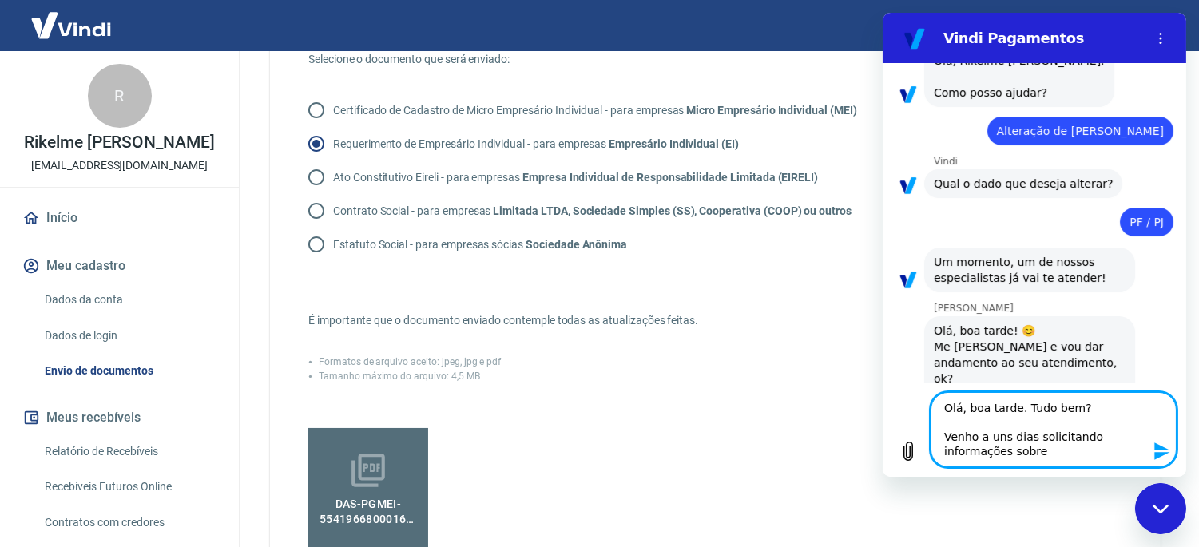
type textarea "Olá, boa tarde. Tudo bem? Venho a uns dias solicitando informações sobre"
type textarea "x"
type textarea "Olá, boa tarde. Tudo bem? Venho a uns dias solicitando informações sobre a"
type textarea "x"
type textarea "Olá, boa tarde. Tudo bem? Venho a uns dias solicitando informações sobre a"
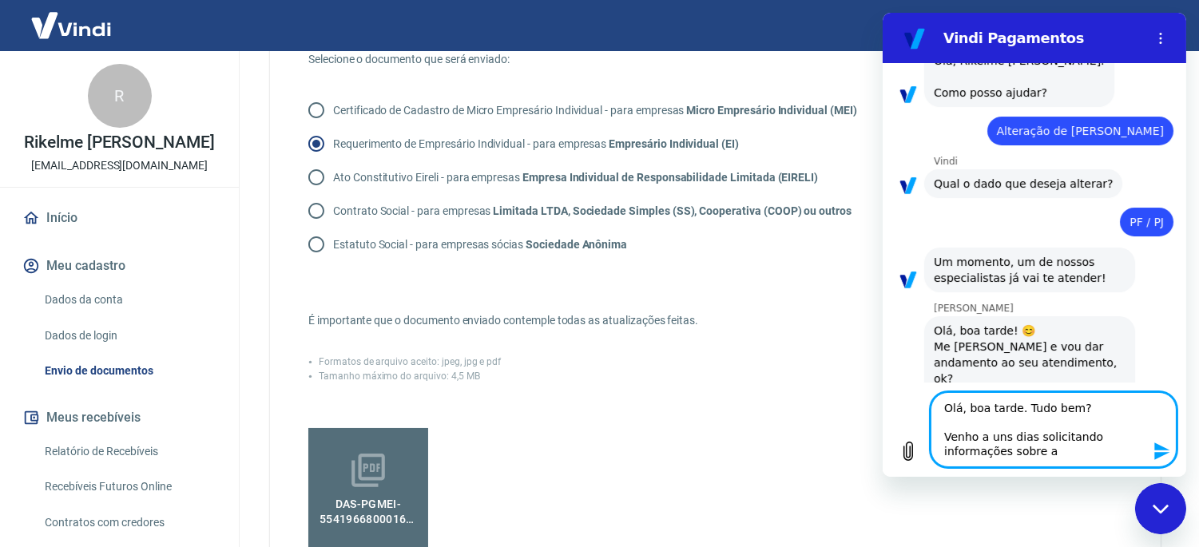
type textarea "x"
type textarea "Olá, boa tarde. Tudo bem? Venho a uns dias solicitando informações sobre a v"
type textarea "x"
type textarea "Olá, boa tarde. Tudo bem? Venho a uns dias solicitando informações sobre a ve"
type textarea "x"
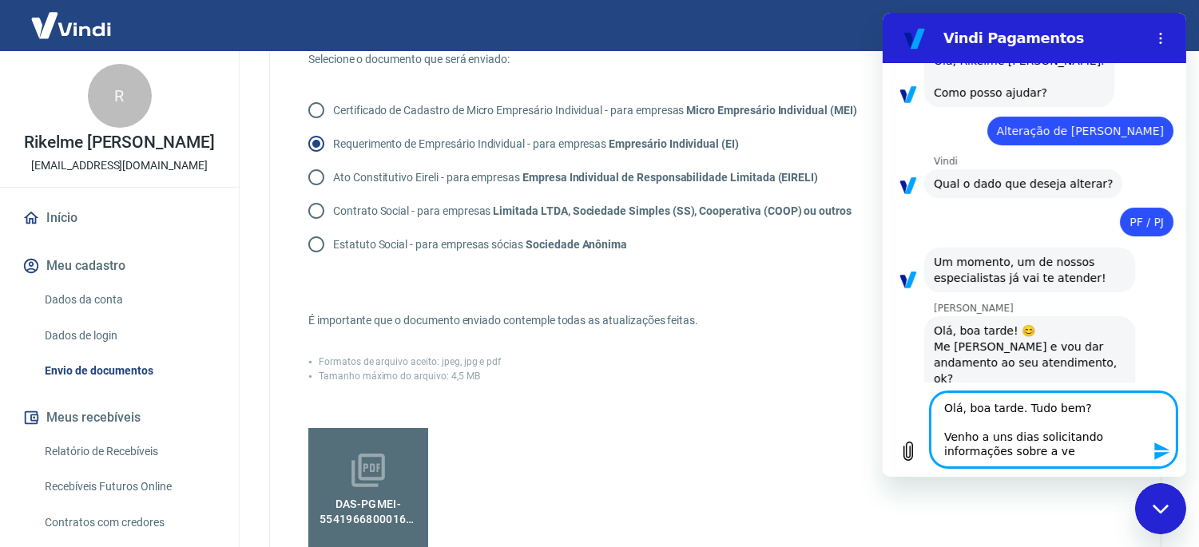
type textarea "Olá, boa tarde. Tudo bem? Venho a uns dias solicitando informações sobre a ver"
type textarea "x"
type textarea "Olá, boa tarde. Tudo bem? Venho a uns dias solicitando informações sobre a veri"
type textarea "x"
type textarea "Olá, boa tarde. Tudo bem? Venho a uns dias solicitando informações sobre a verif"
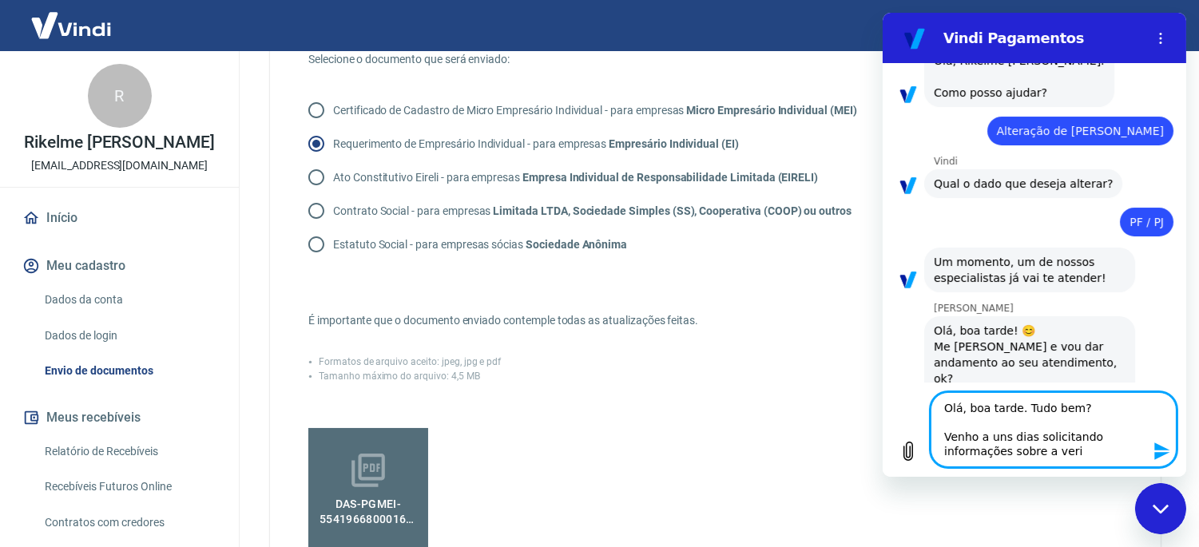
type textarea "x"
type textarea "Olá, boa tarde. Tudo bem? Venho a uns dias solicitando informações sobre a veri…"
type textarea "x"
type textarea "Olá, boa tarde. Tudo bem? Venho a uns dias solicitando informações sobre a veri…"
type textarea "x"
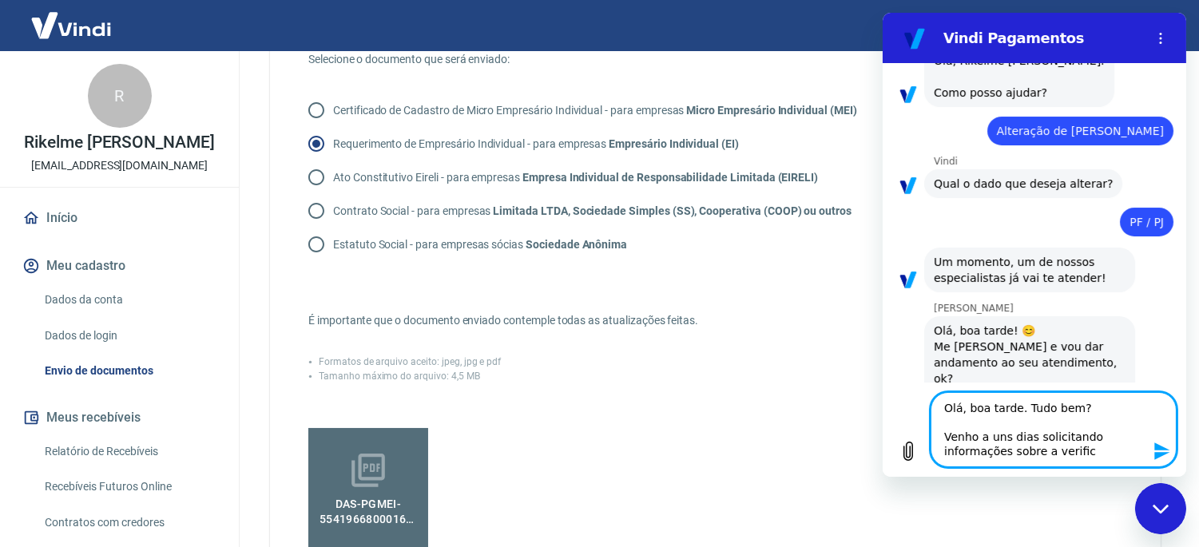
type textarea "Olá, boa tarde. Tudo bem? Venho a uns dias solicitando informações sobre a veri…"
type textarea "x"
type textarea "Olá, boa tarde. Tudo bem? Venho a uns dias solicitando informações sobre a veri…"
type textarea "x"
type textarea "Olá, boa tarde. Tudo bem? Venho a uns dias solicitando informações sobre a veri…"
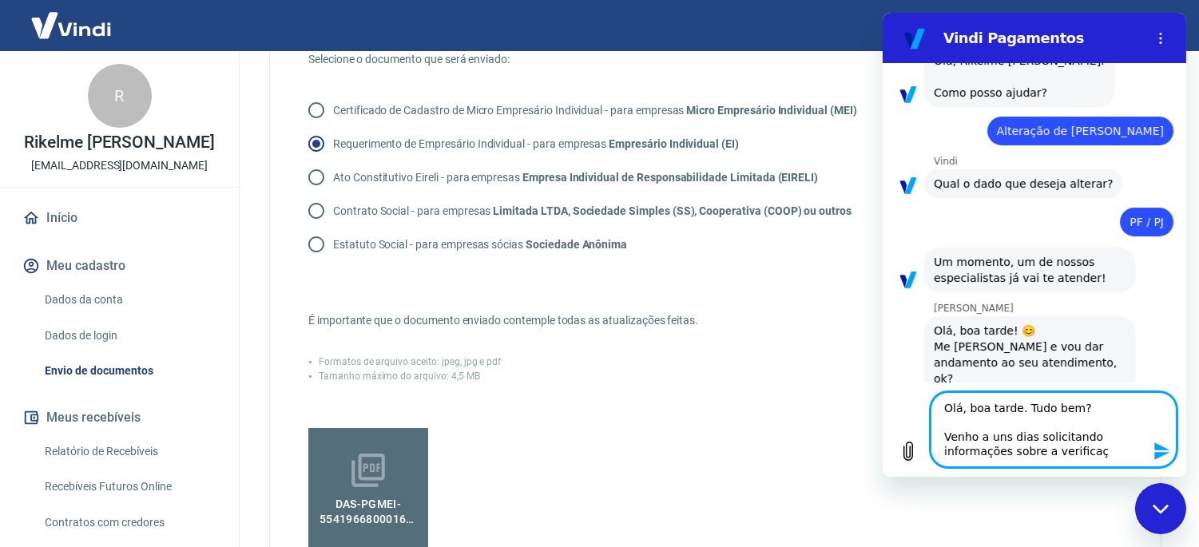
type textarea "x"
type textarea "Olá, boa tarde. Tudo bem? Venho a uns dias solicitando informações sobre a veri…"
type textarea "x"
type textarea "Olá, boa tarde. Tudo bem? Venho a uns dias solicitando informações sobre a veri…"
type textarea "x"
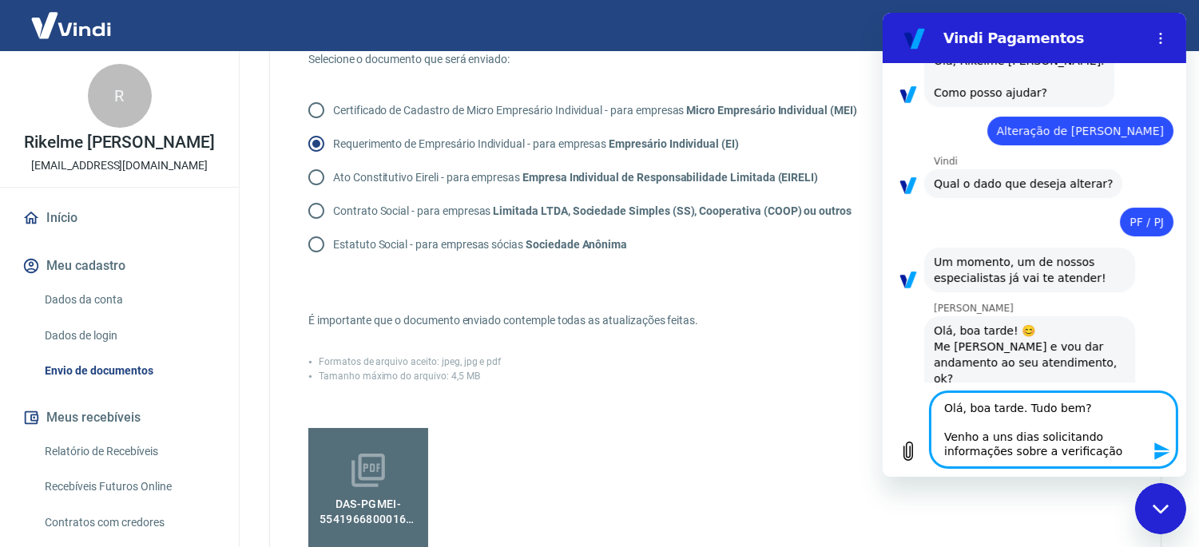
type textarea "Olá, boa tarde. Tudo bem? Venho a uns dias solicitando informações sobre a veri…"
type textarea "x"
type textarea "Olá, boa tarde. Tudo bem? Venho a uns dias solicitando informações sobre a veri…"
type textarea "x"
type textarea "Olá, boa tarde. Tudo bem? Venho a uns dias solicitando informações sobre a veri…"
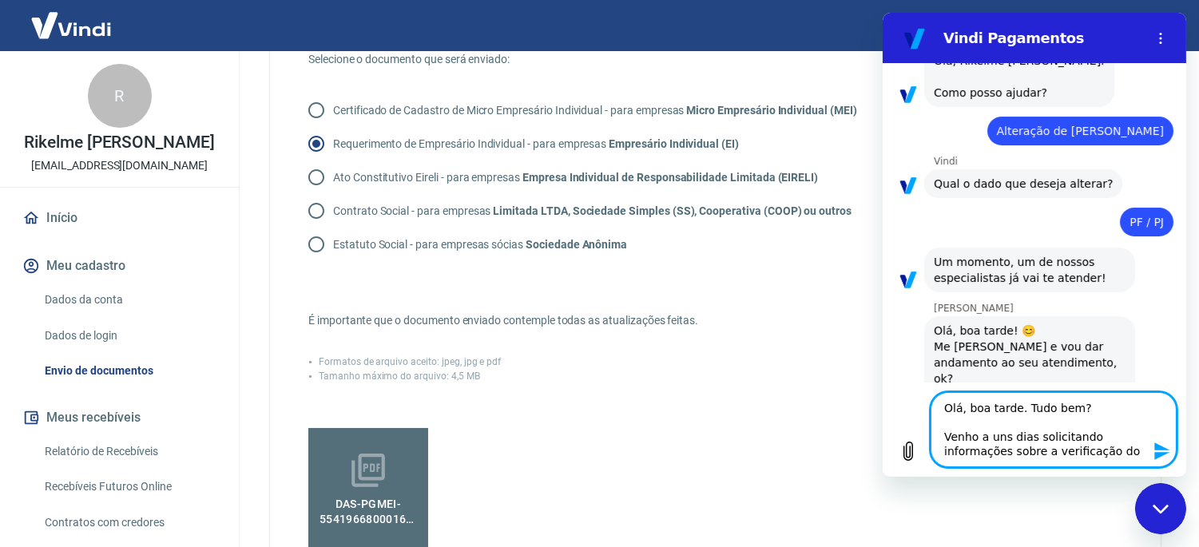
type textarea "x"
type textarea "Olá, boa tarde. Tudo bem? Venho a uns dias solicitando informações sobre a veri…"
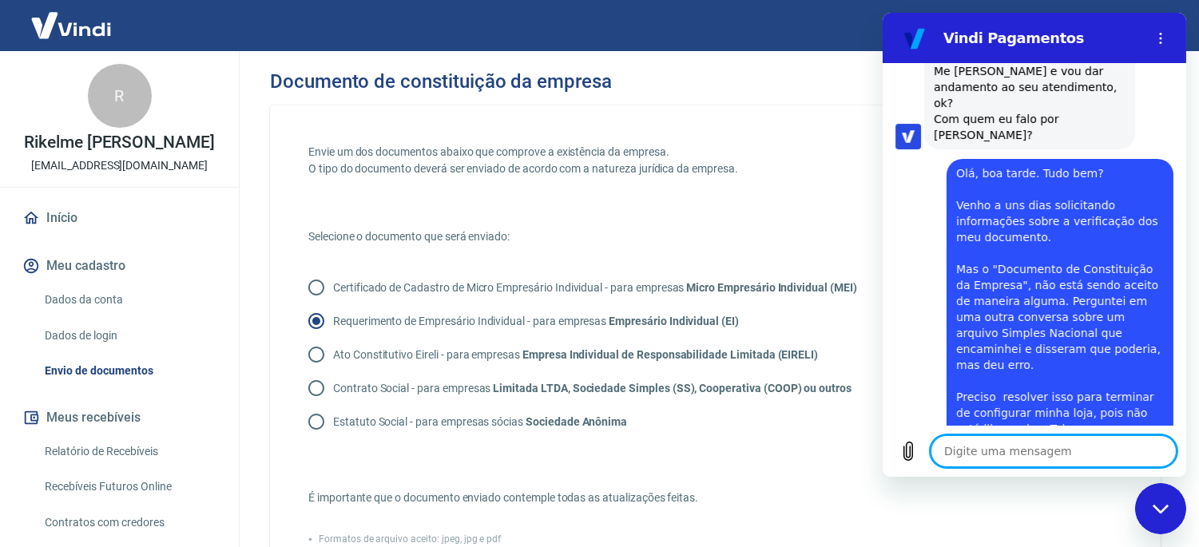
scroll to position [381, 0]
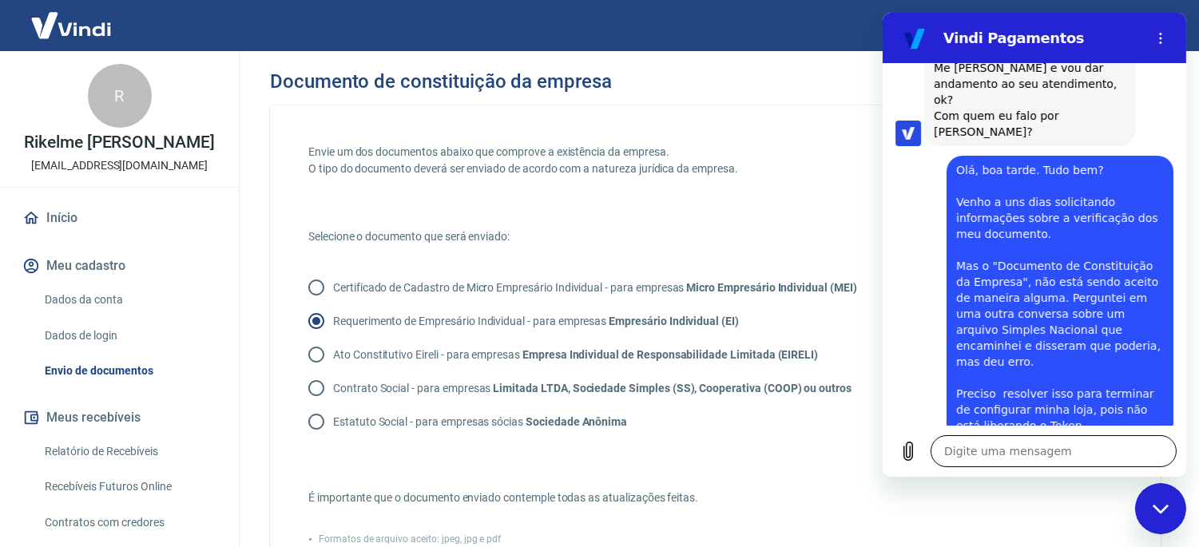
click at [1044, 449] on textarea at bounding box center [1053, 451] width 246 height 32
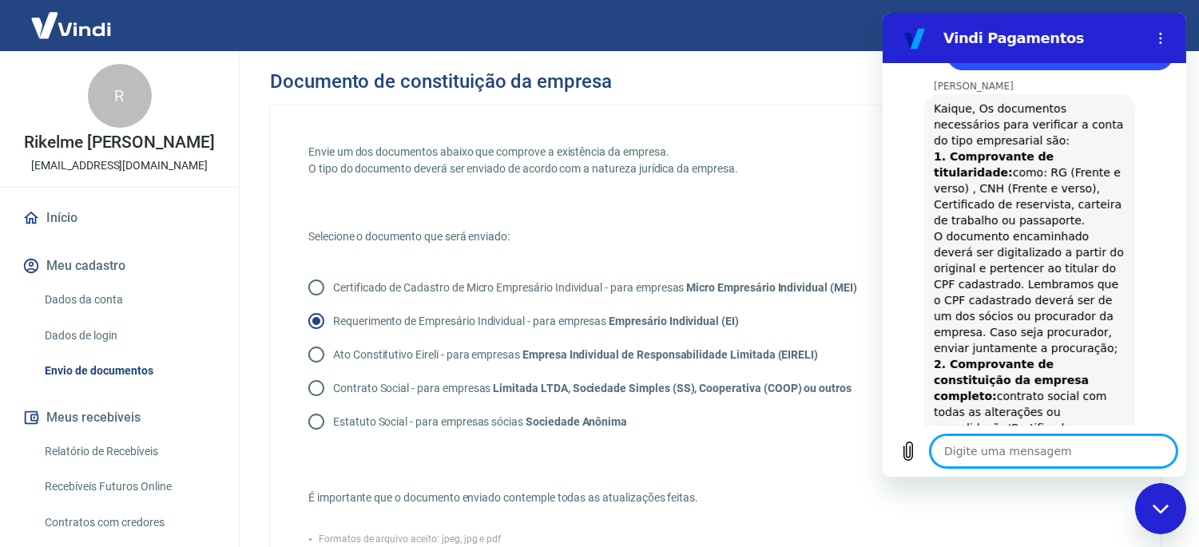
scroll to position [799, 0]
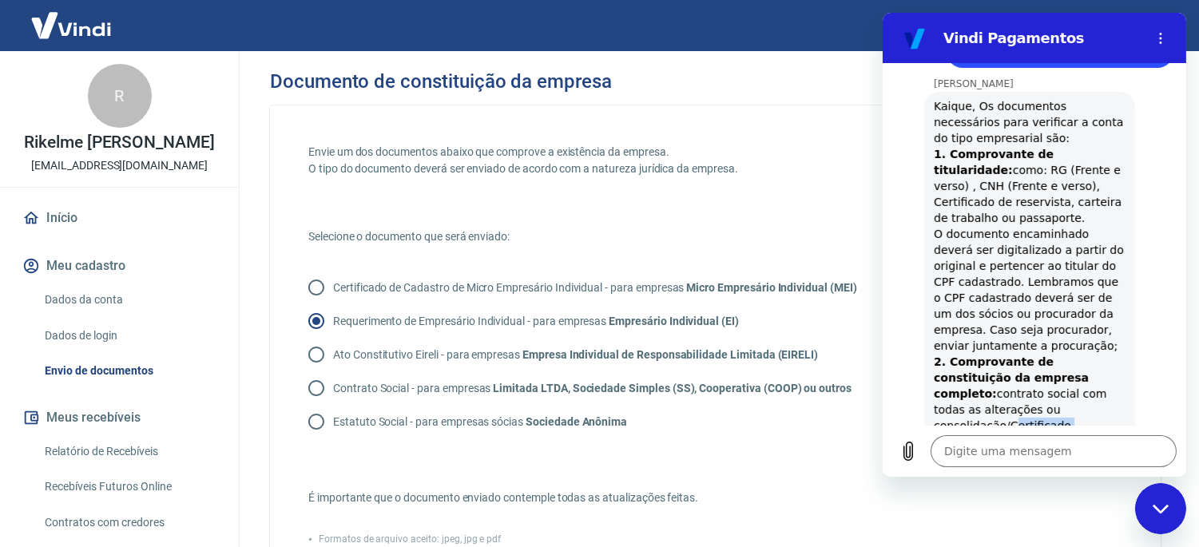
drag, startPoint x: 1001, startPoint y: 378, endPoint x: 952, endPoint y: 393, distance: 51.0
click at [952, 393] on div "Kaique, Os documentos necessários para verificar a conta do tipo empresarial sã…" at bounding box center [1029, 273] width 192 height 351
copy div "Certificado MEI"
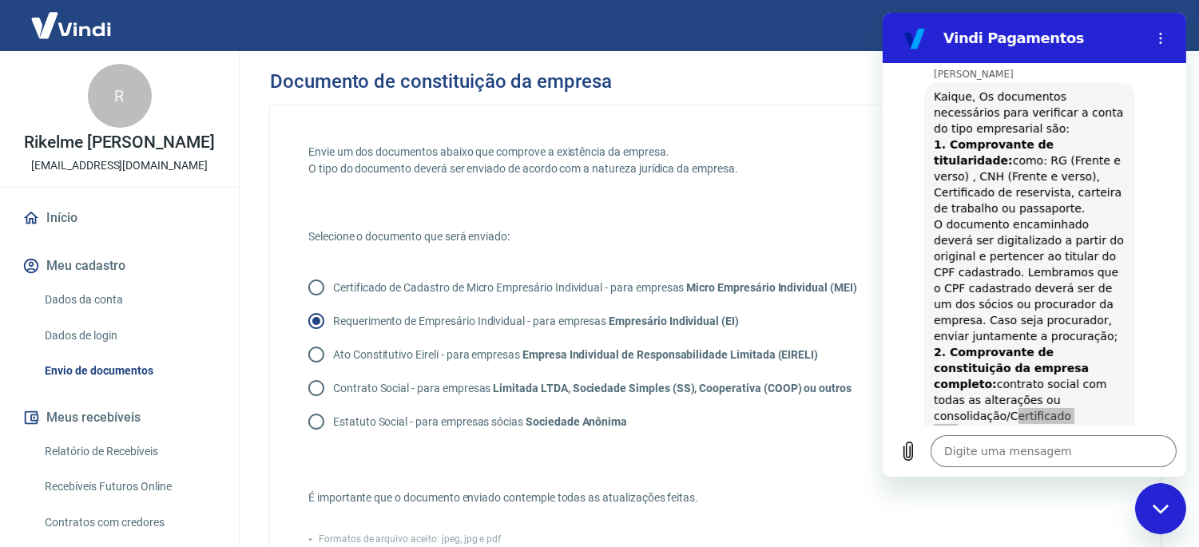
scroll to position [807, 0]
click at [1129, 448] on div "Andrezza Torres está digitando" at bounding box center [1040, 461] width 291 height 26
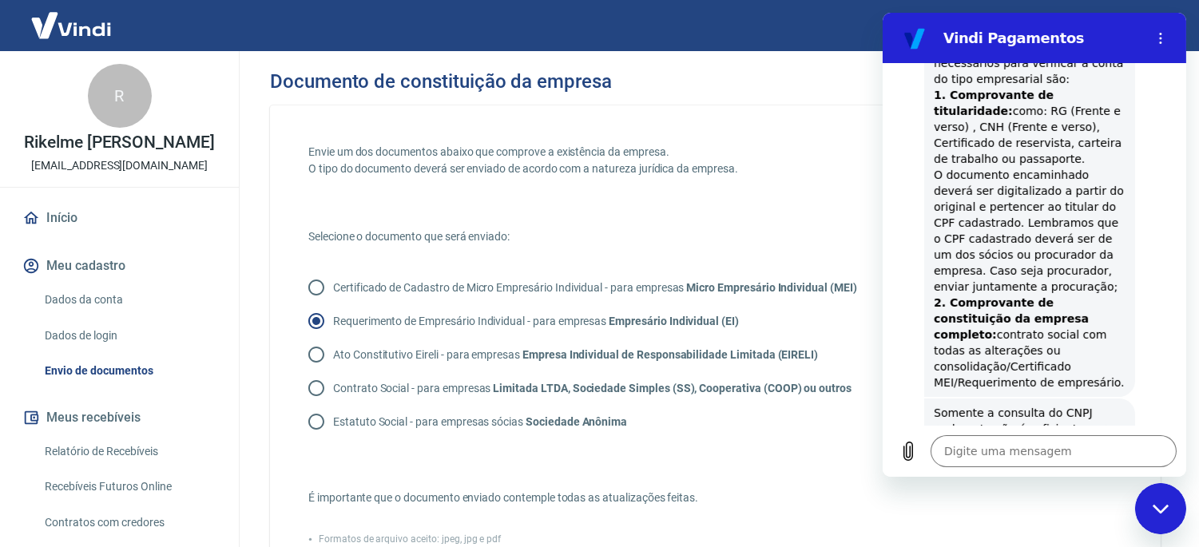
scroll to position [861, 0]
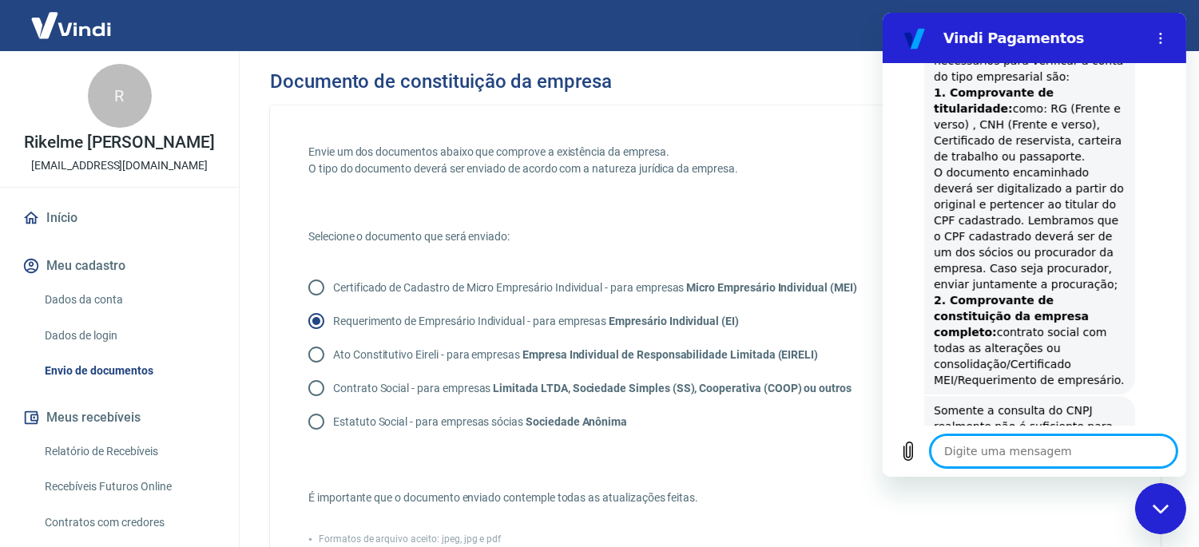
click at [1014, 440] on textarea at bounding box center [1053, 451] width 246 height 32
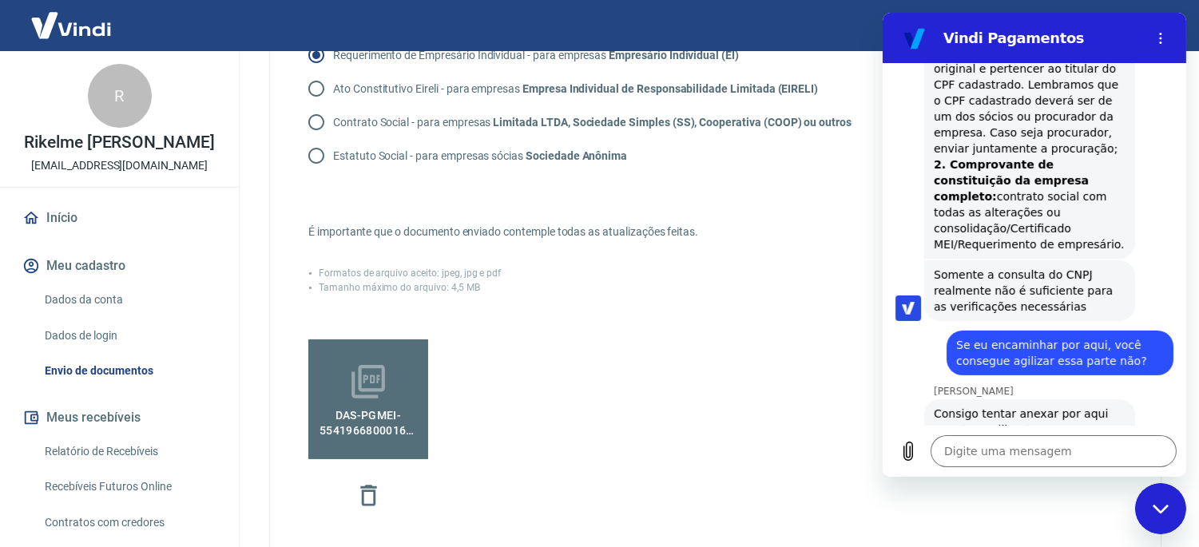
scroll to position [1001, 0]
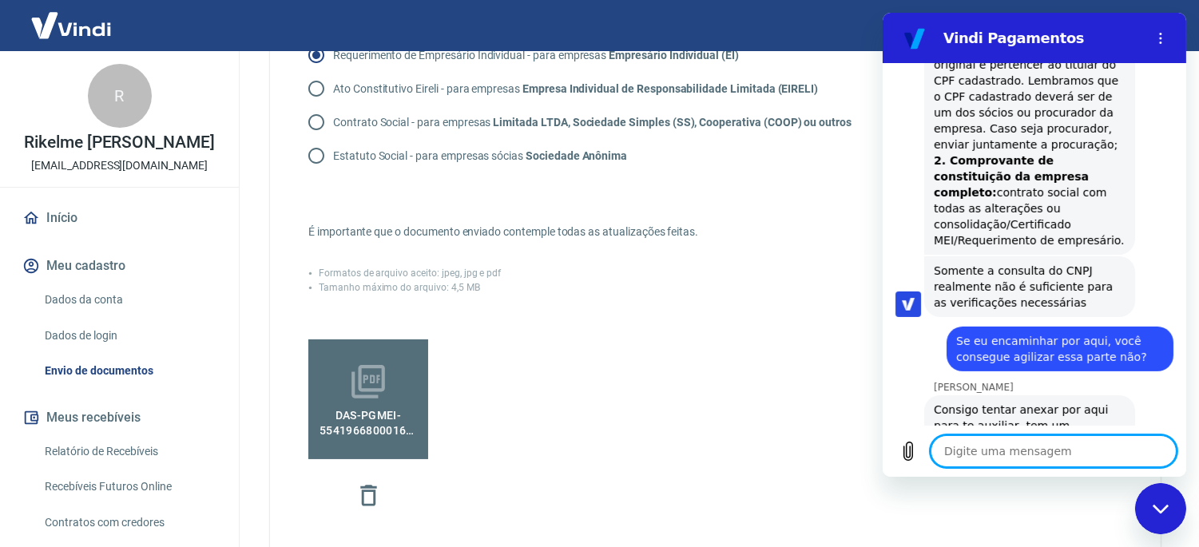
click at [992, 450] on textarea at bounding box center [1053, 451] width 246 height 32
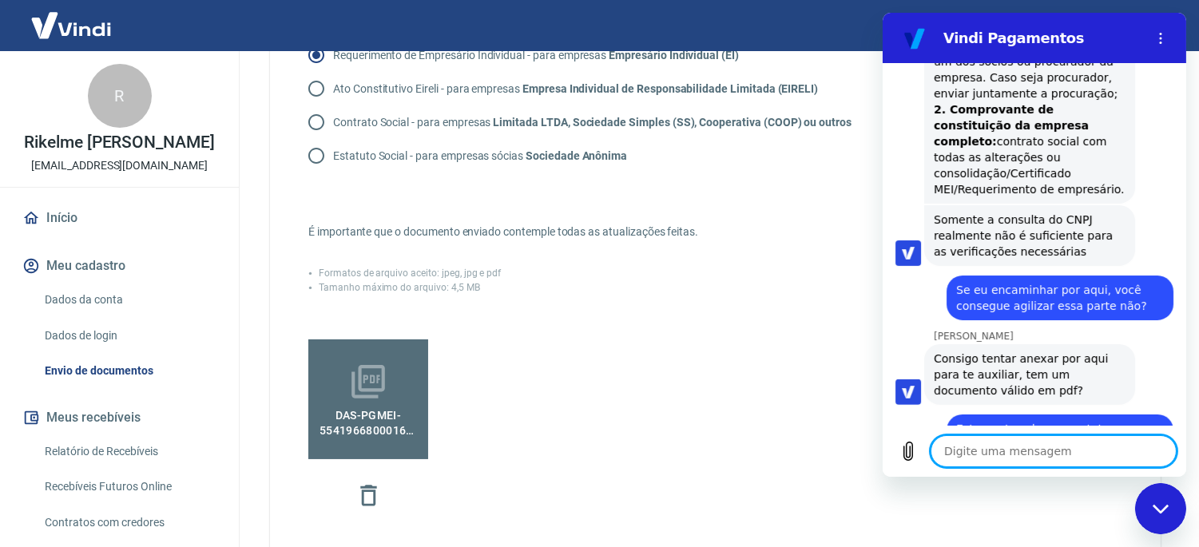
scroll to position [1055, 0]
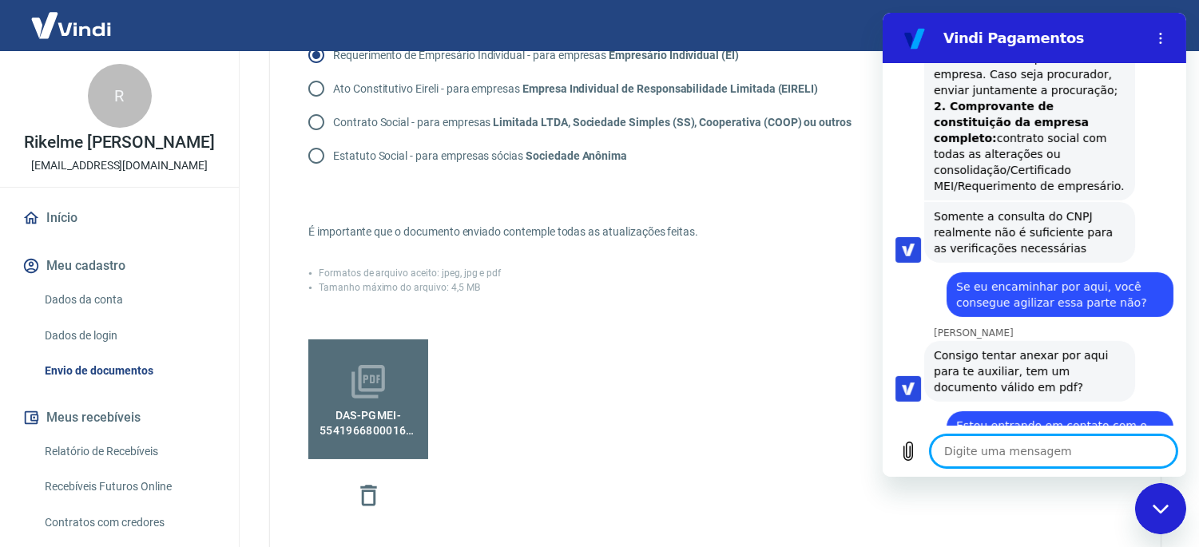
click at [954, 451] on textarea at bounding box center [1053, 451] width 246 height 32
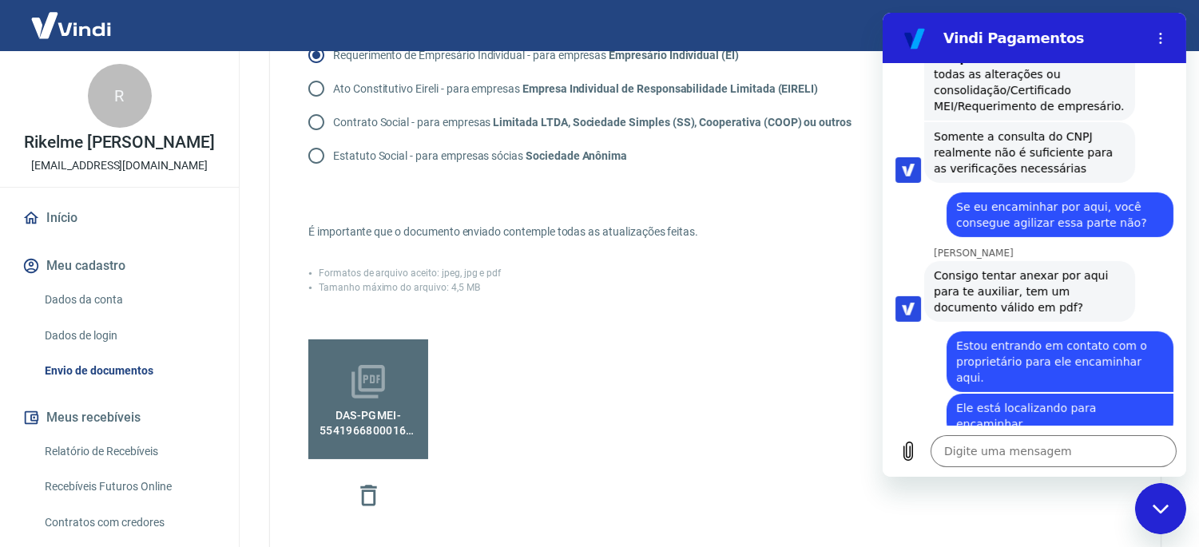
scroll to position [1138, 0]
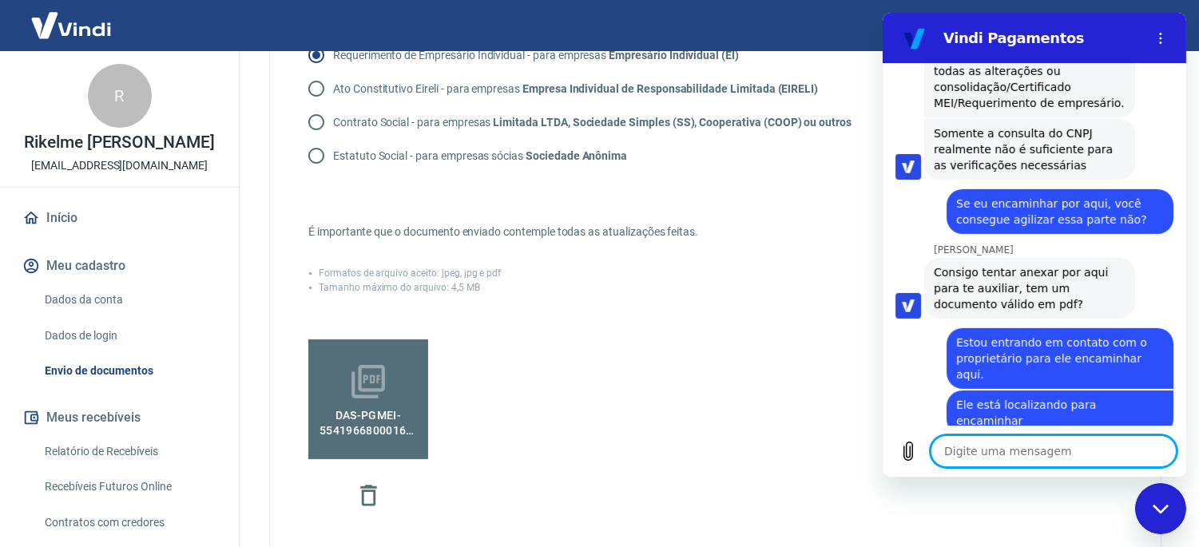
click at [1066, 446] on textarea at bounding box center [1053, 451] width 246 height 32
click at [905, 450] on icon "Carregar arquivo" at bounding box center [907, 451] width 9 height 18
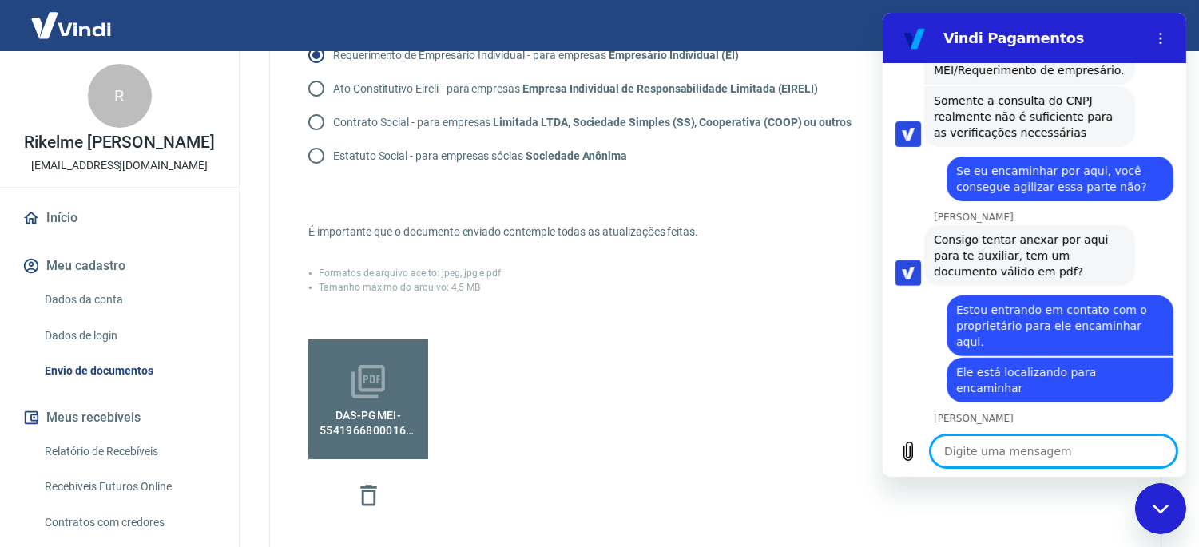
scroll to position [1183, 0]
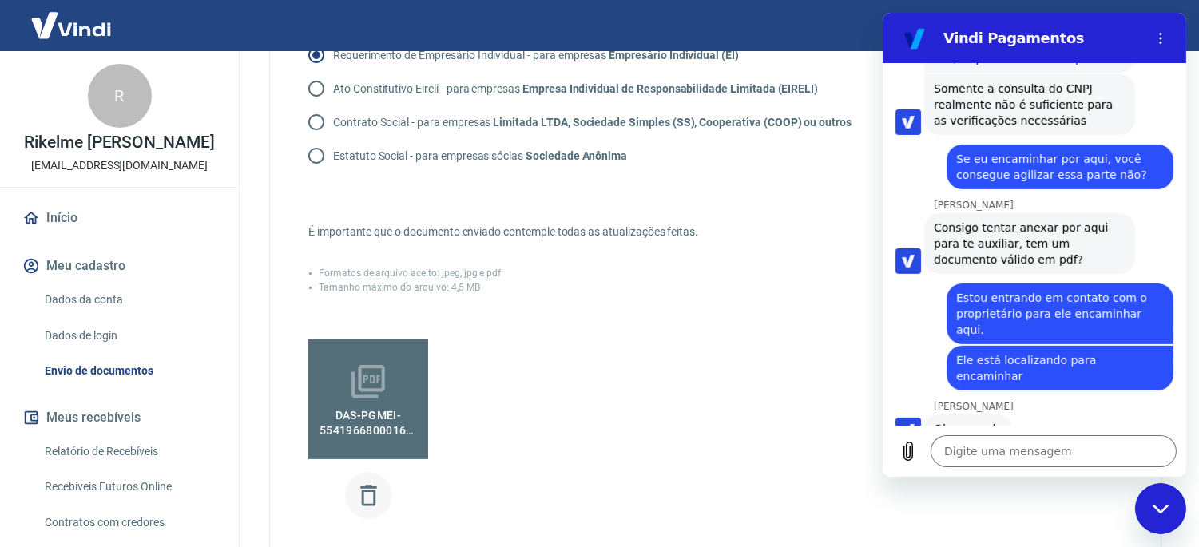
click at [364, 500] on icon "button" at bounding box center [369, 496] width 28 height 28
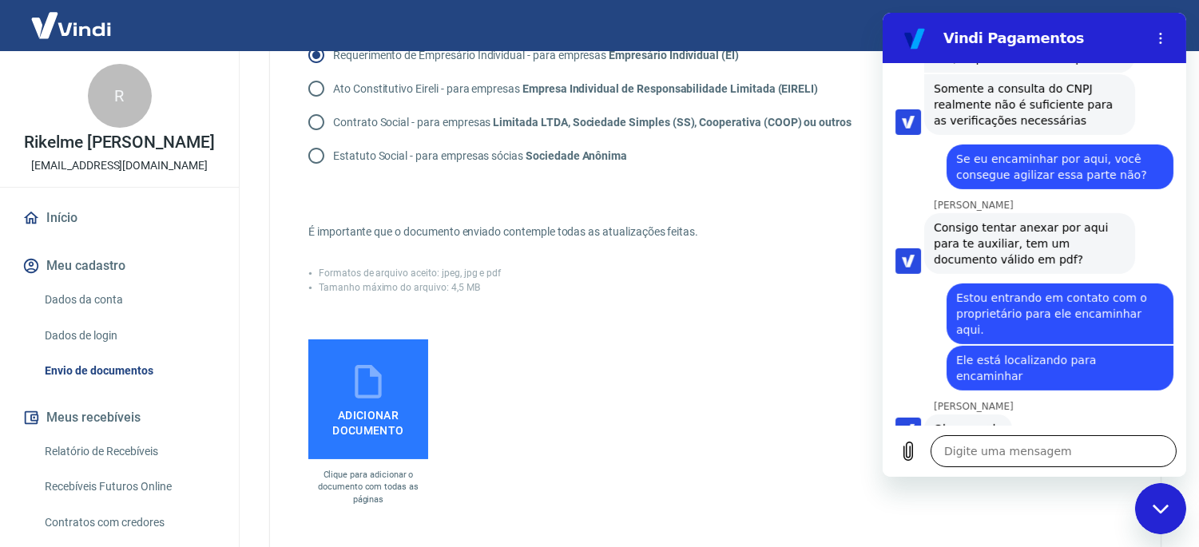
click at [959, 458] on textarea at bounding box center [1053, 451] width 246 height 32
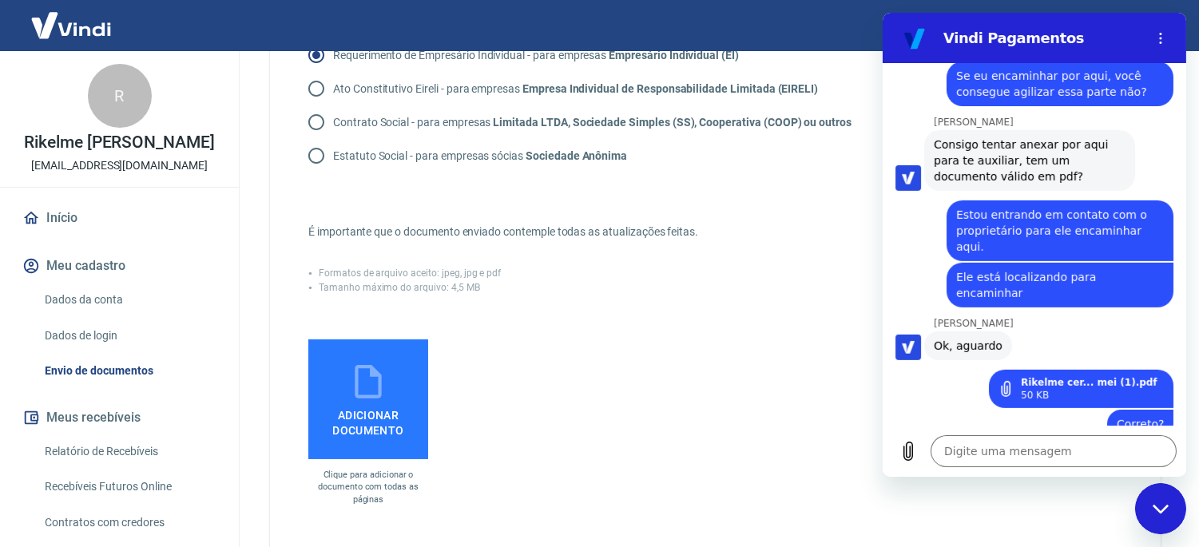
scroll to position [1268, 0]
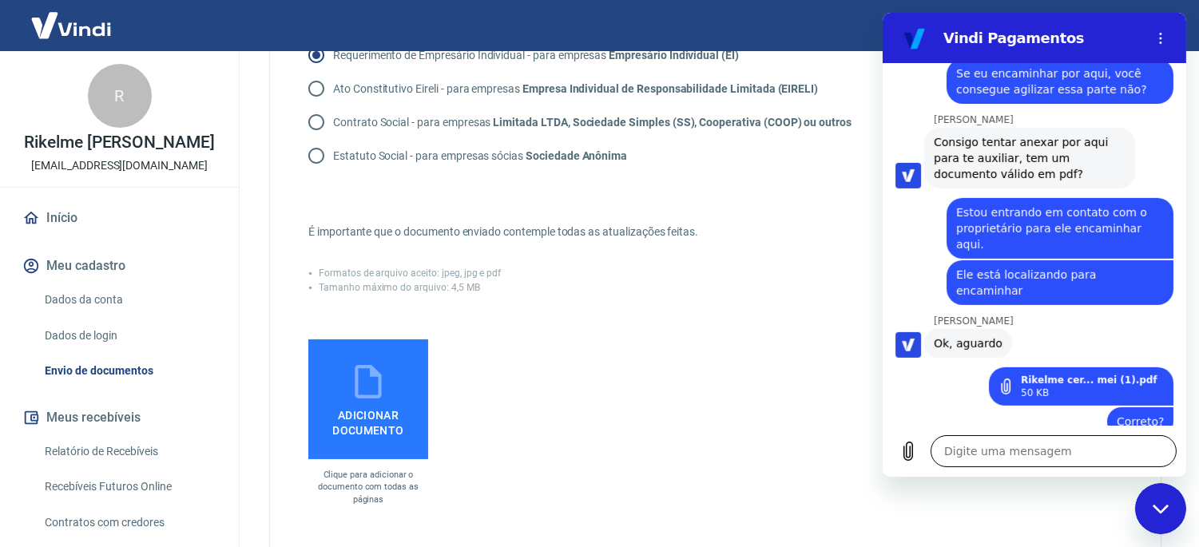
click at [982, 462] on textarea at bounding box center [1053, 451] width 246 height 32
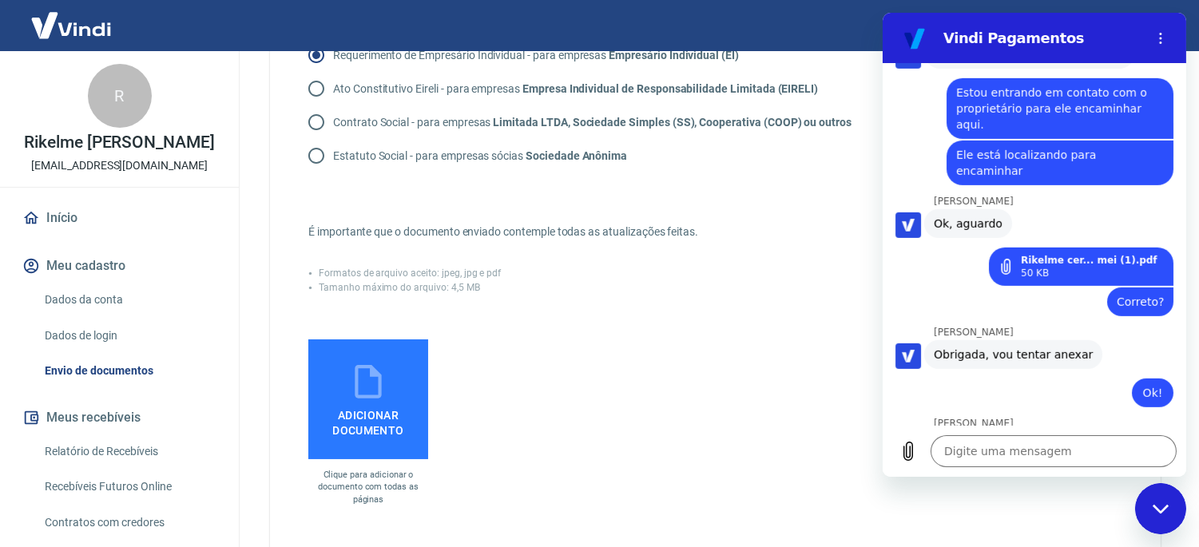
scroll to position [1392, 0]
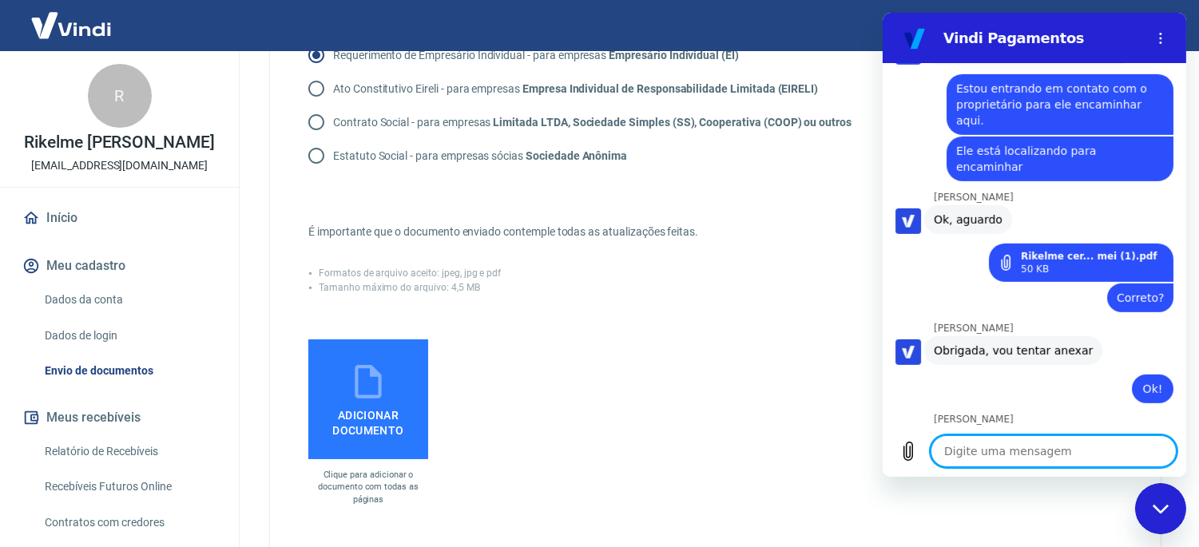
click at [998, 446] on textarea at bounding box center [1053, 451] width 246 height 32
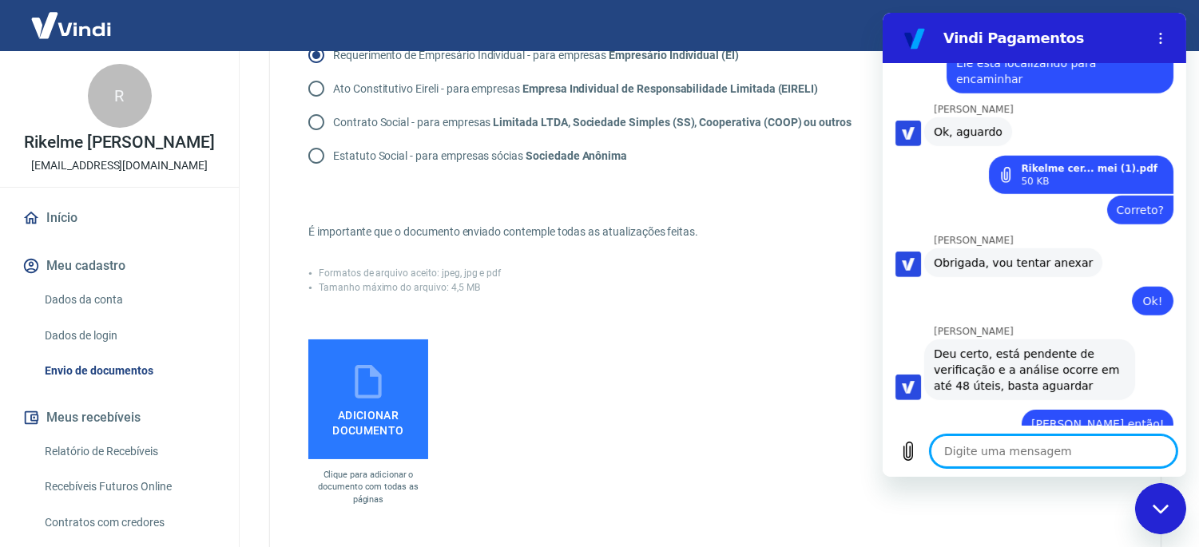
scroll to position [1482, 0]
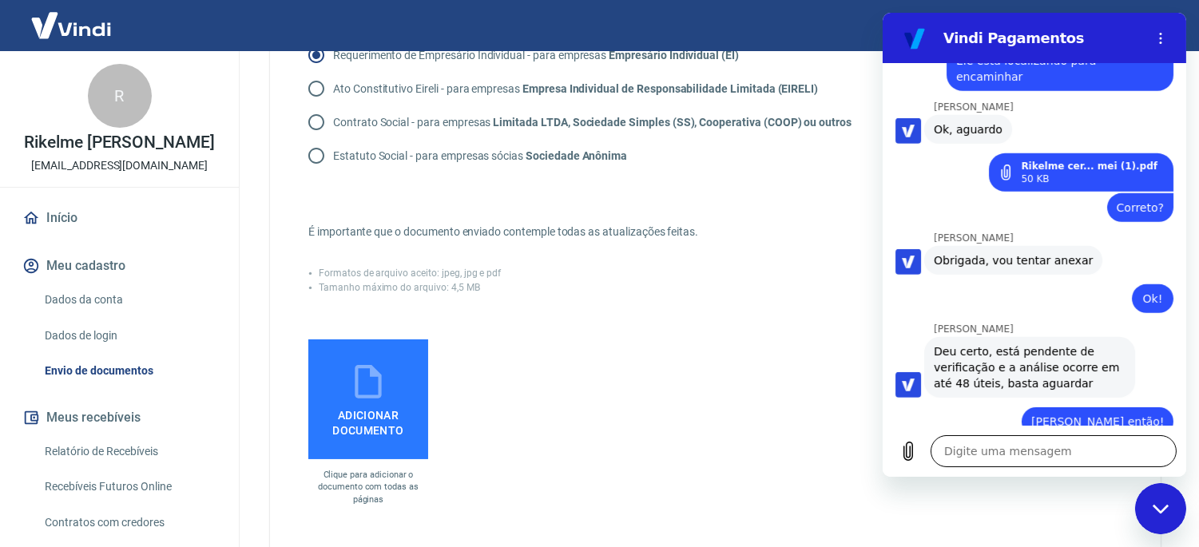
click at [1002, 454] on textarea at bounding box center [1053, 451] width 246 height 32
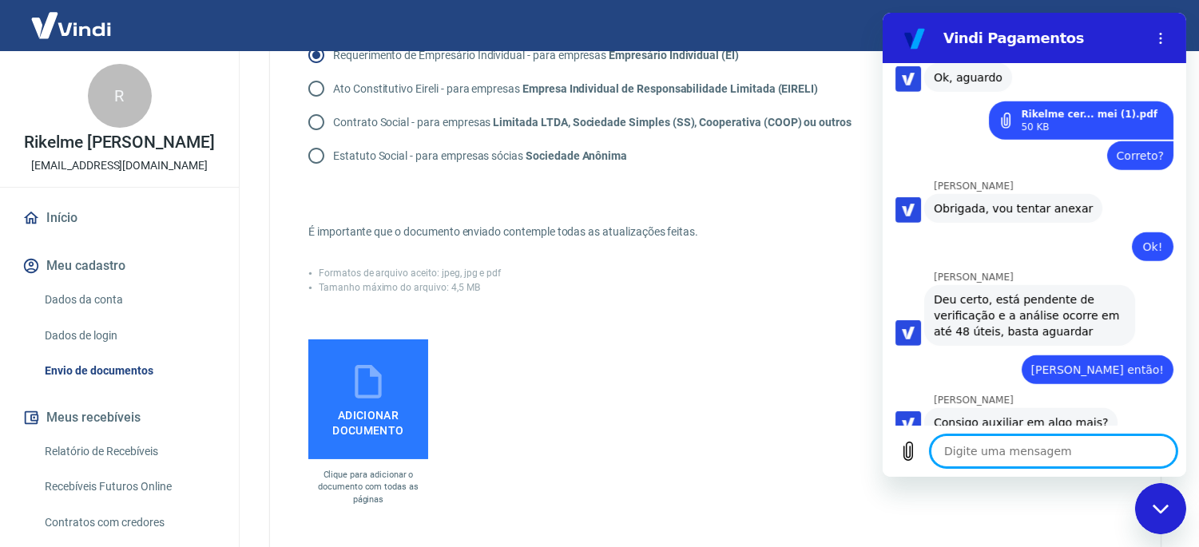
scroll to position [1537, 0]
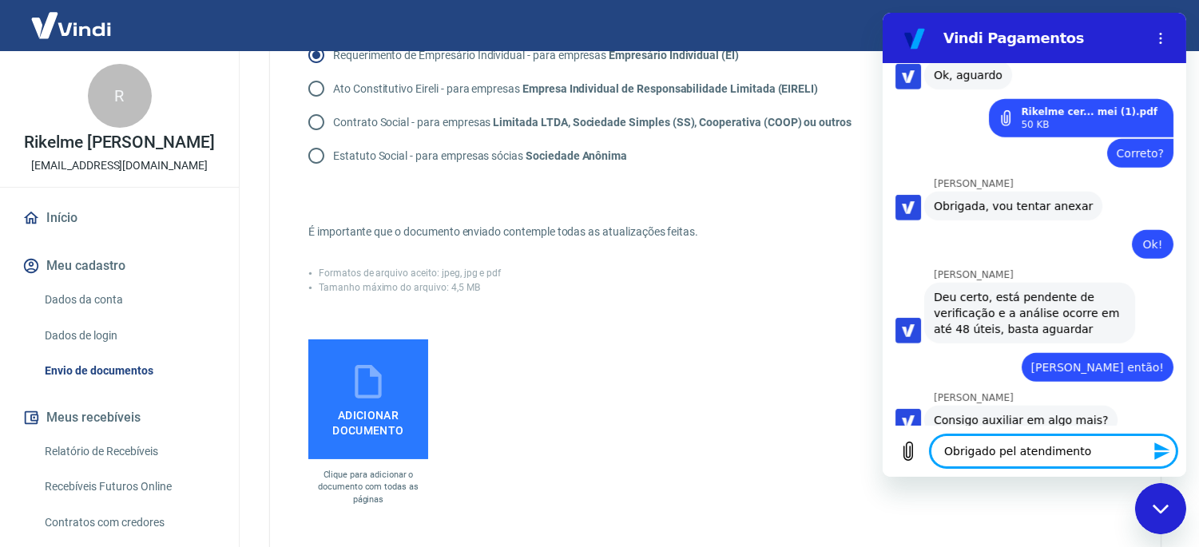
click at [1002, 454] on textarea "Obrigado pel atendimento" at bounding box center [1053, 451] width 246 height 32
click at [1160, 448] on icon "Enviar mensagem" at bounding box center [1160, 451] width 15 height 18
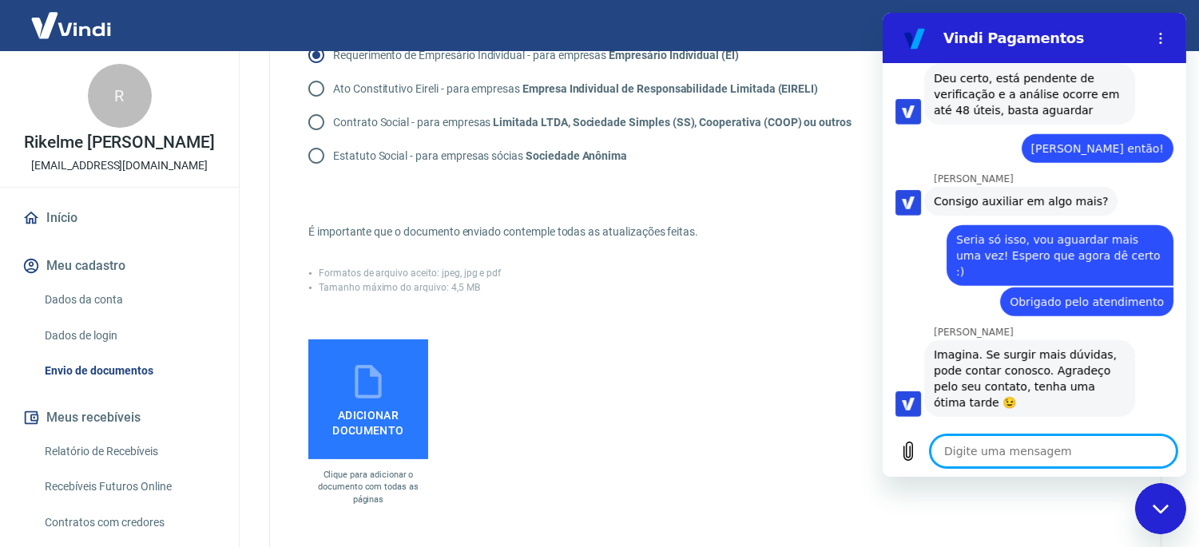
scroll to position [1795, 0]
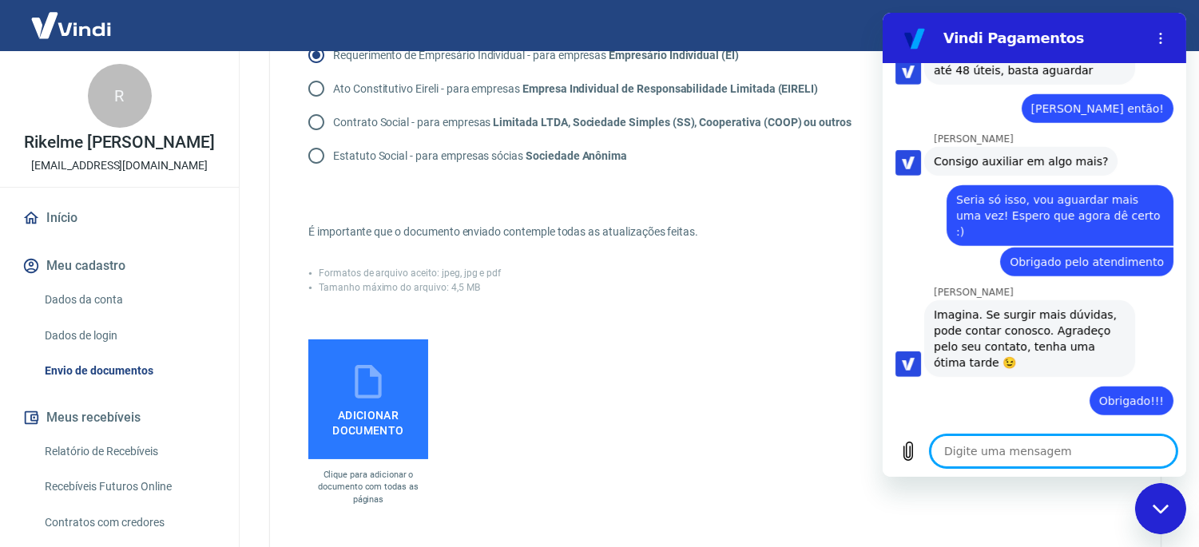
click at [1047, 505] on button "Boa 👍" at bounding box center [1064, 528] width 63 height 46
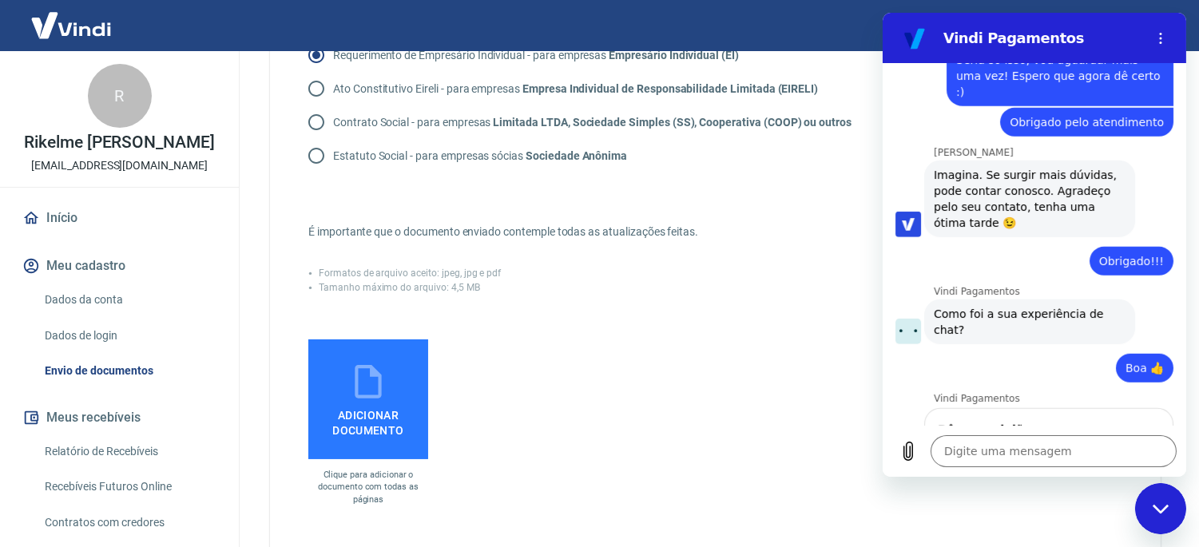
scroll to position [1934, 0]
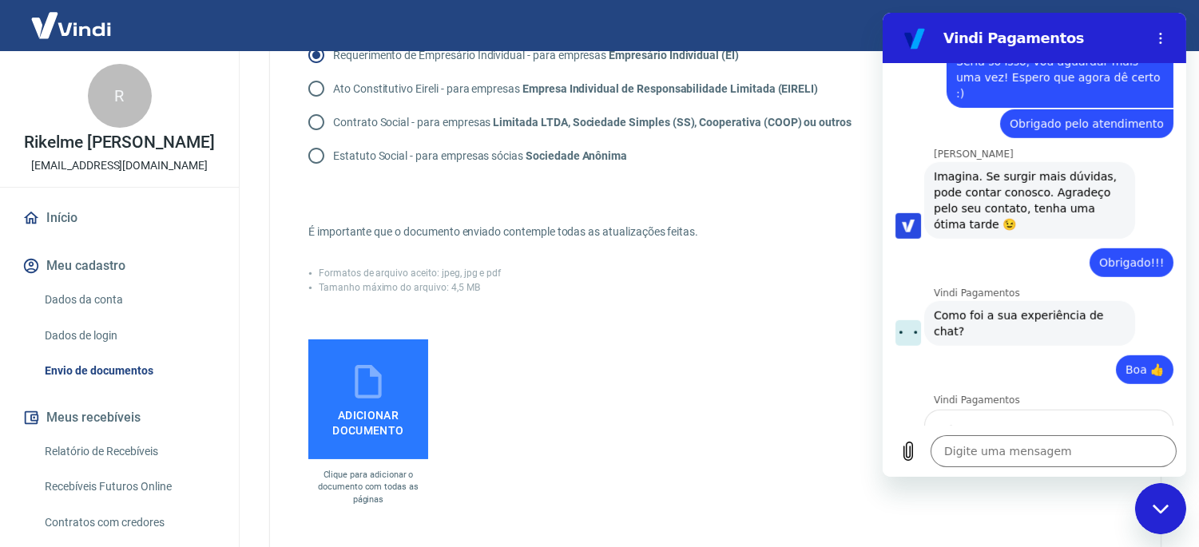
click at [1148, 493] on div "Fechar janela de mensagens" at bounding box center [1160, 508] width 48 height 48
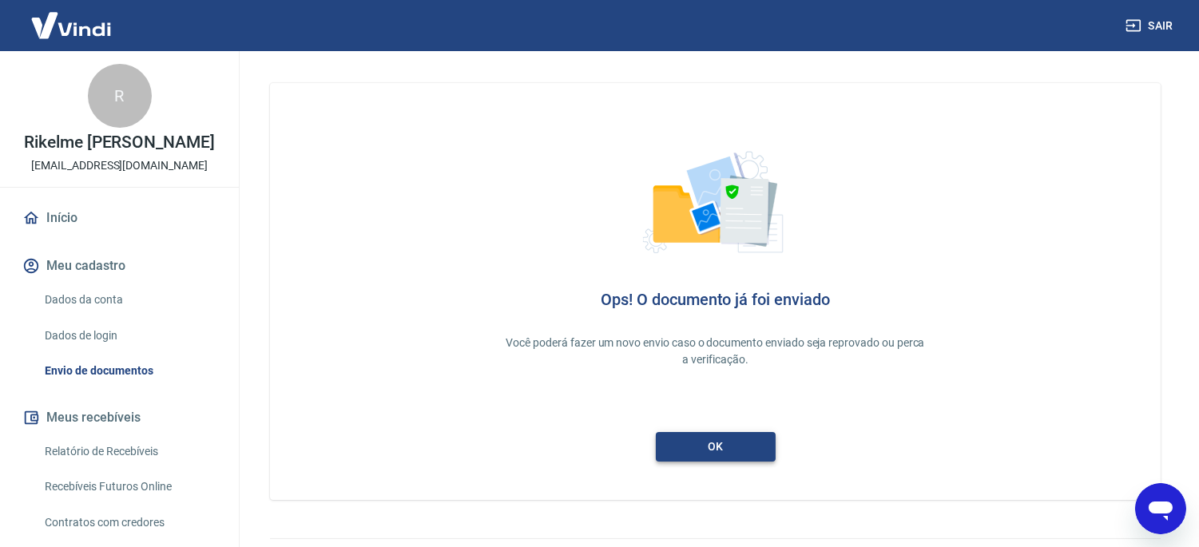
click at [704, 451] on link "ok" at bounding box center [716, 447] width 120 height 30
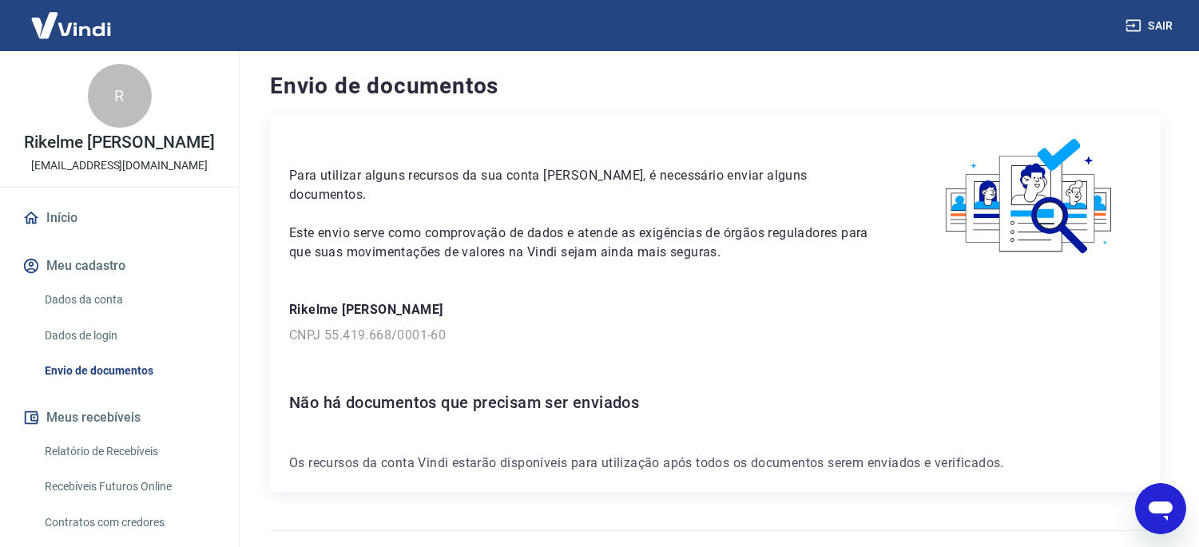
click at [77, 224] on link "Início" at bounding box center [119, 217] width 200 height 35
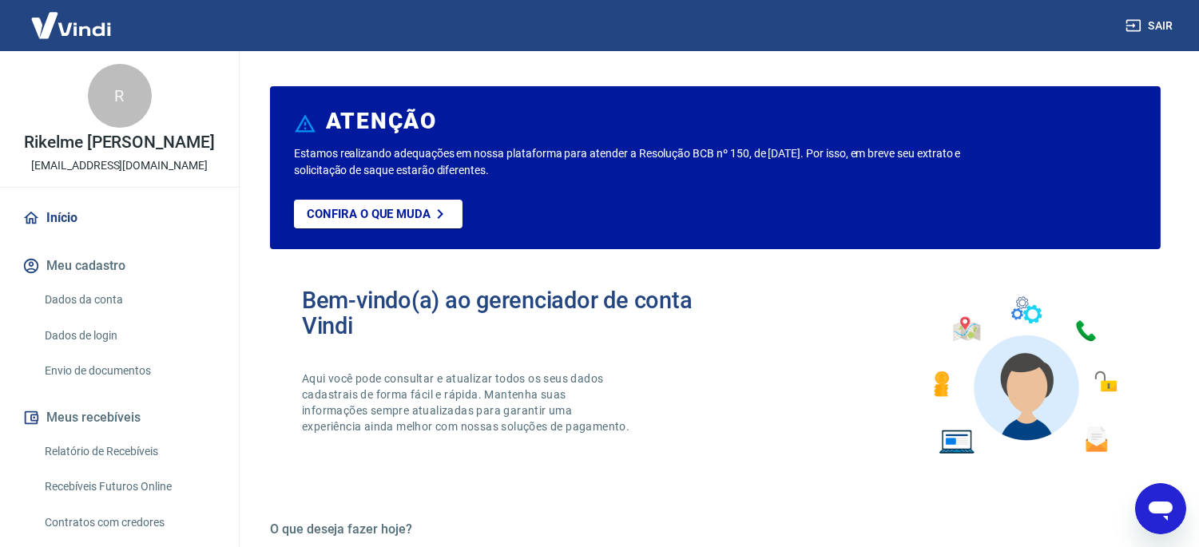
click at [137, 377] on link "Envio de documentos" at bounding box center [128, 371] width 181 height 33
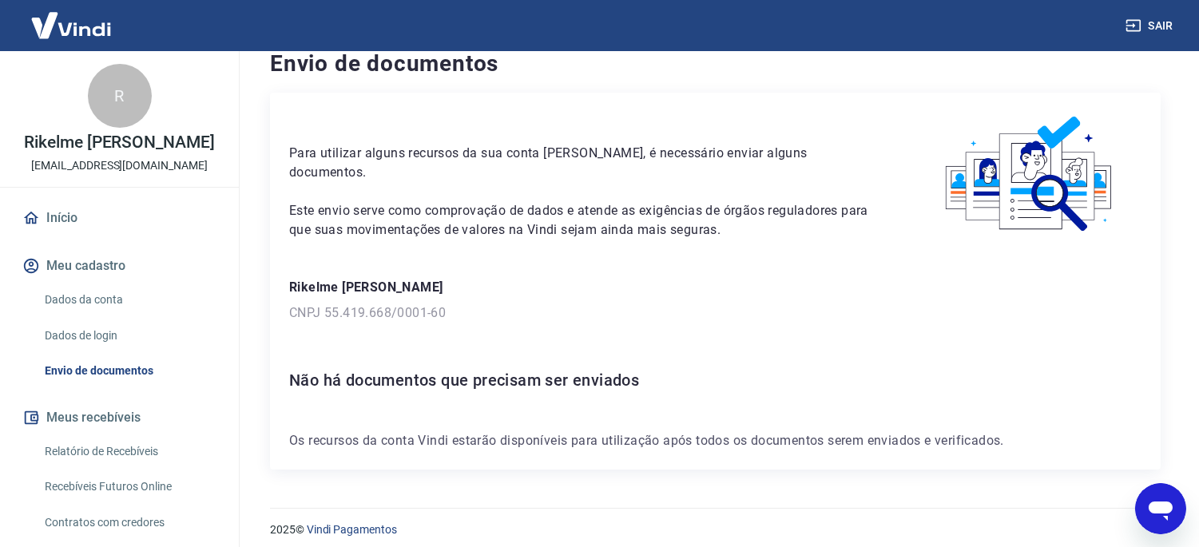
scroll to position [30, 0]
